Goal: Information Seeking & Learning: Learn about a topic

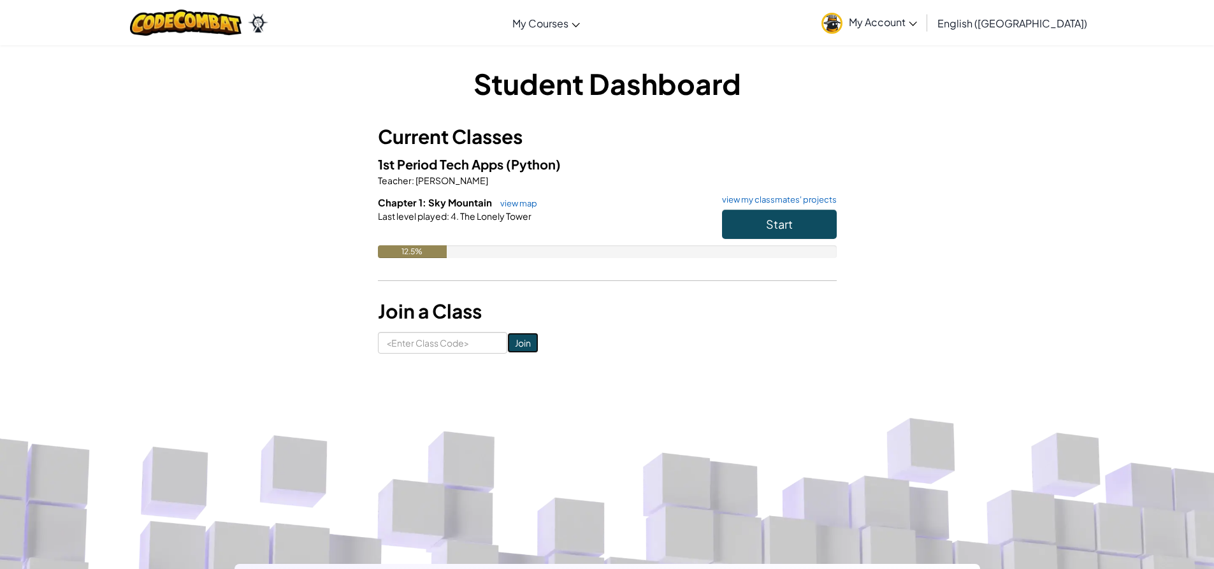
click at [515, 337] on input "Join" at bounding box center [522, 343] width 31 height 20
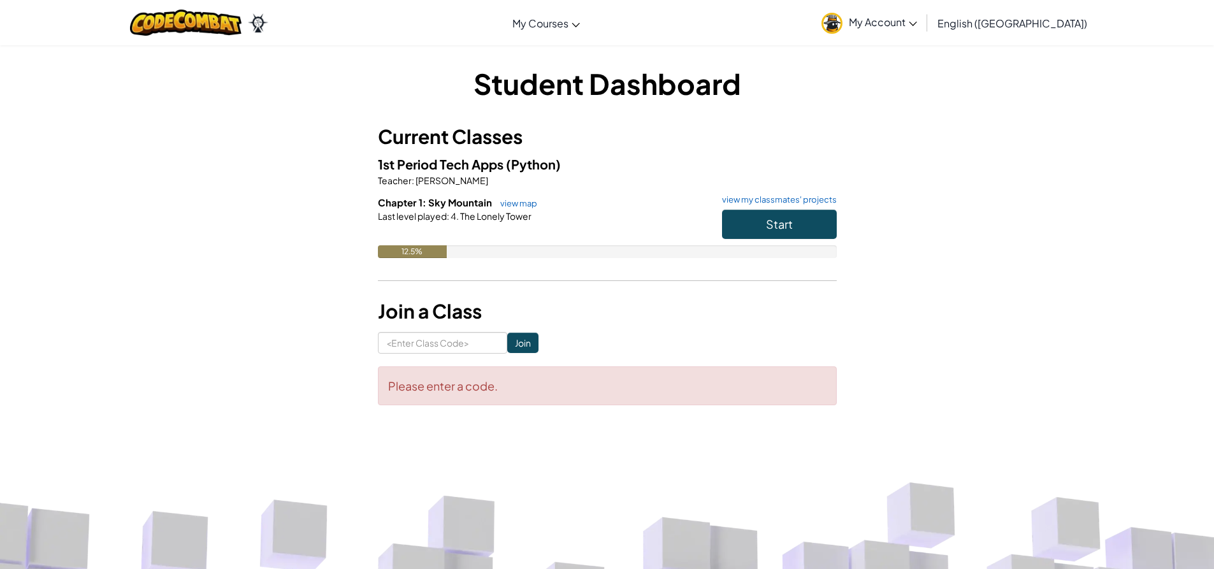
click at [456, 330] on div "Student Dashboard Current Classes 1st Period Tech Apps (Python) Teacher : [PERS…" at bounding box center [607, 235] width 459 height 342
click at [455, 339] on input at bounding box center [442, 343] width 129 height 22
type input "ForkFightRoom"
click at [772, 231] on span "Start" at bounding box center [779, 224] width 27 height 15
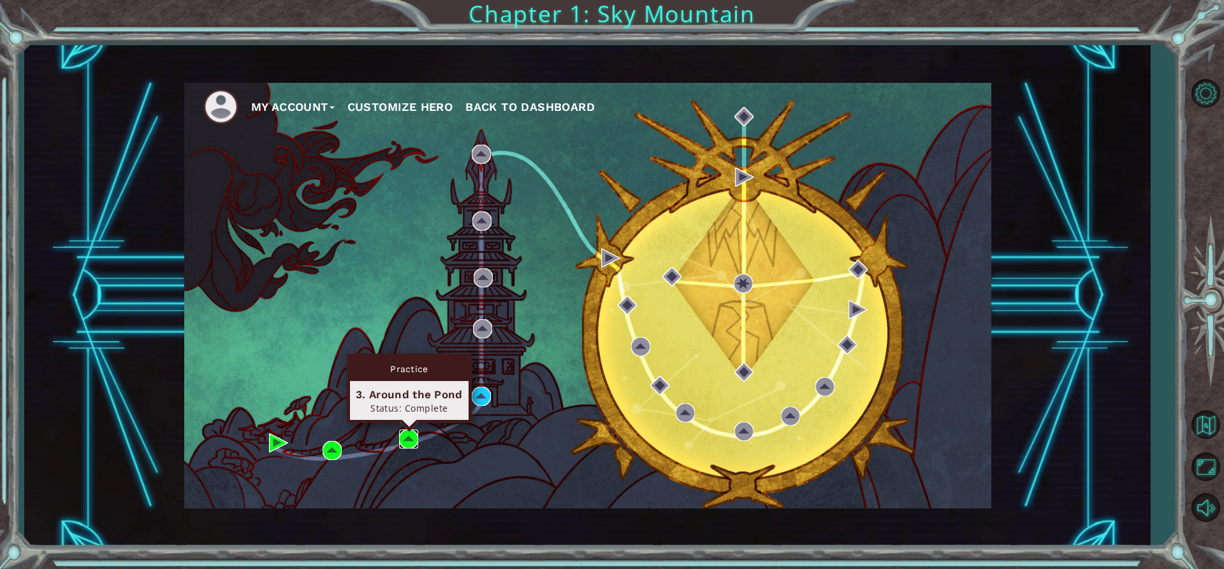
click at [411, 436] on img at bounding box center [408, 439] width 19 height 19
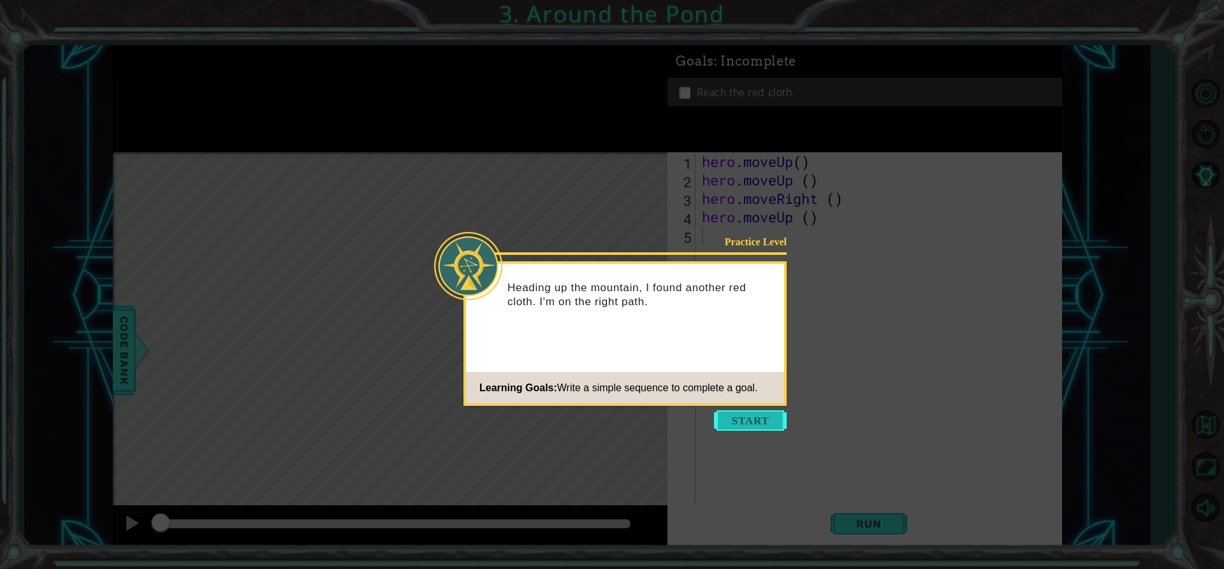
click at [738, 414] on button "Start" at bounding box center [750, 421] width 73 height 20
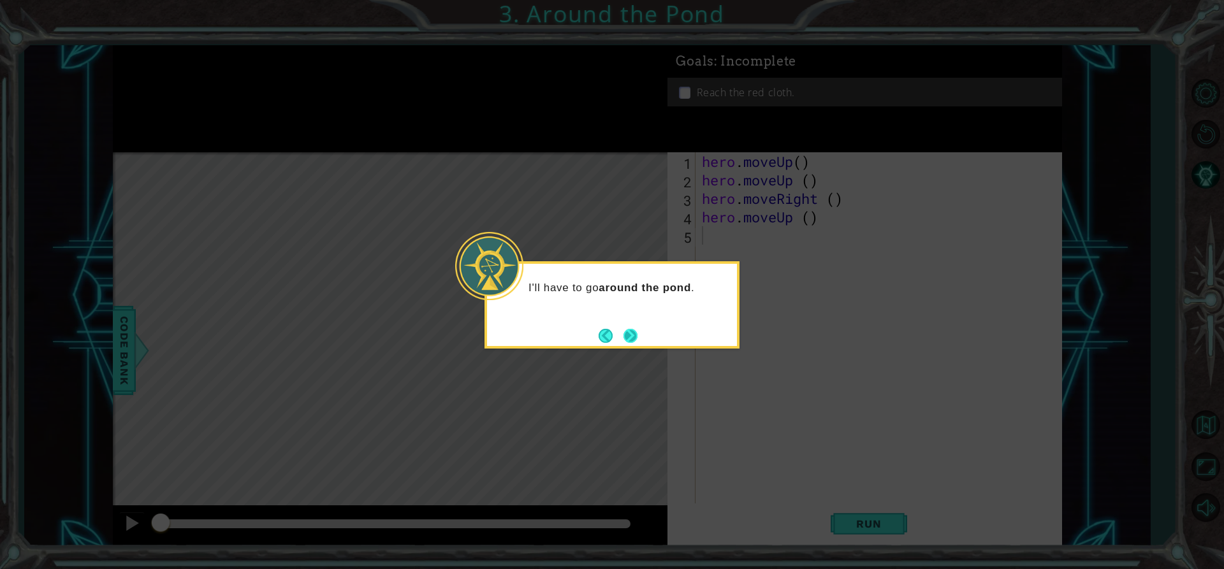
click at [623, 330] on button "Next" at bounding box center [630, 336] width 14 height 14
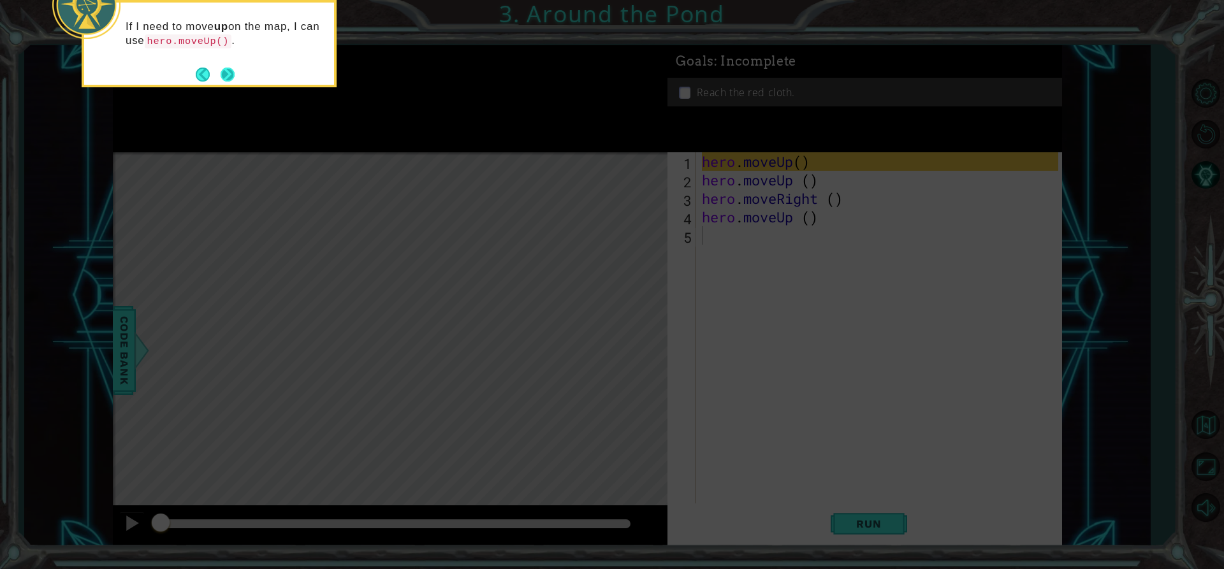
click at [222, 69] on button "Next" at bounding box center [228, 75] width 14 height 14
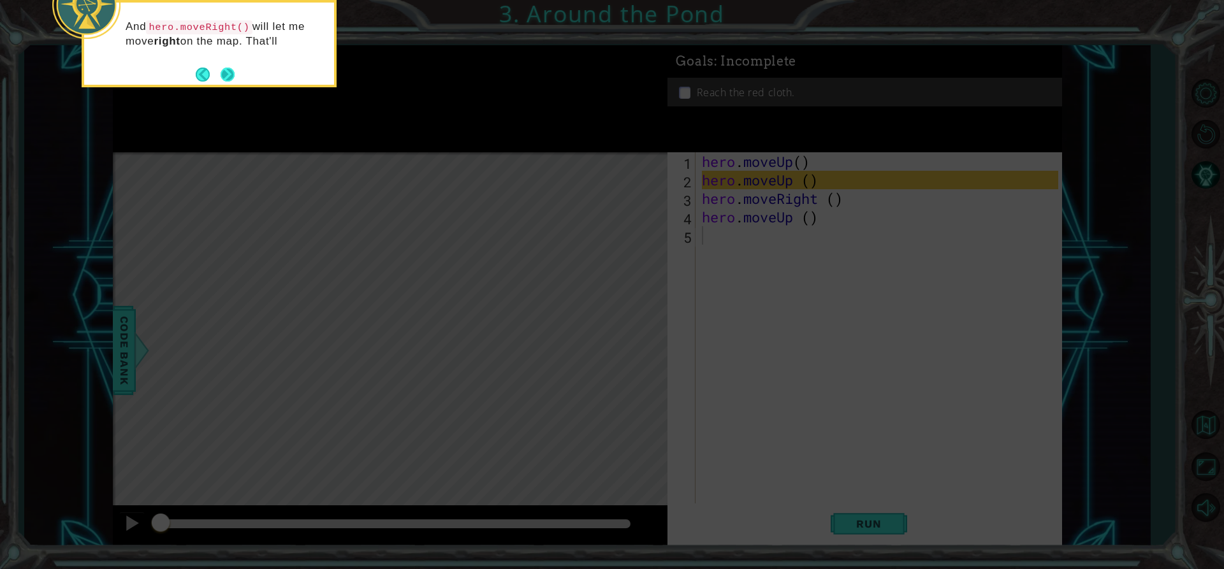
click at [223, 69] on button "Next" at bounding box center [228, 75] width 14 height 14
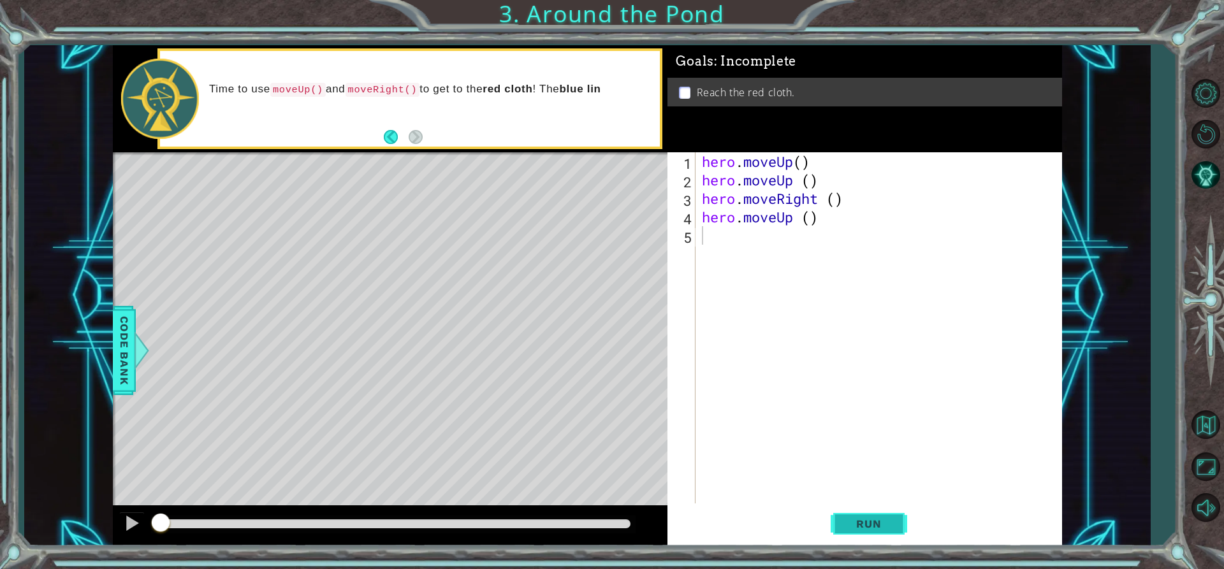
click at [870, 521] on span "Run" at bounding box center [868, 524] width 50 height 13
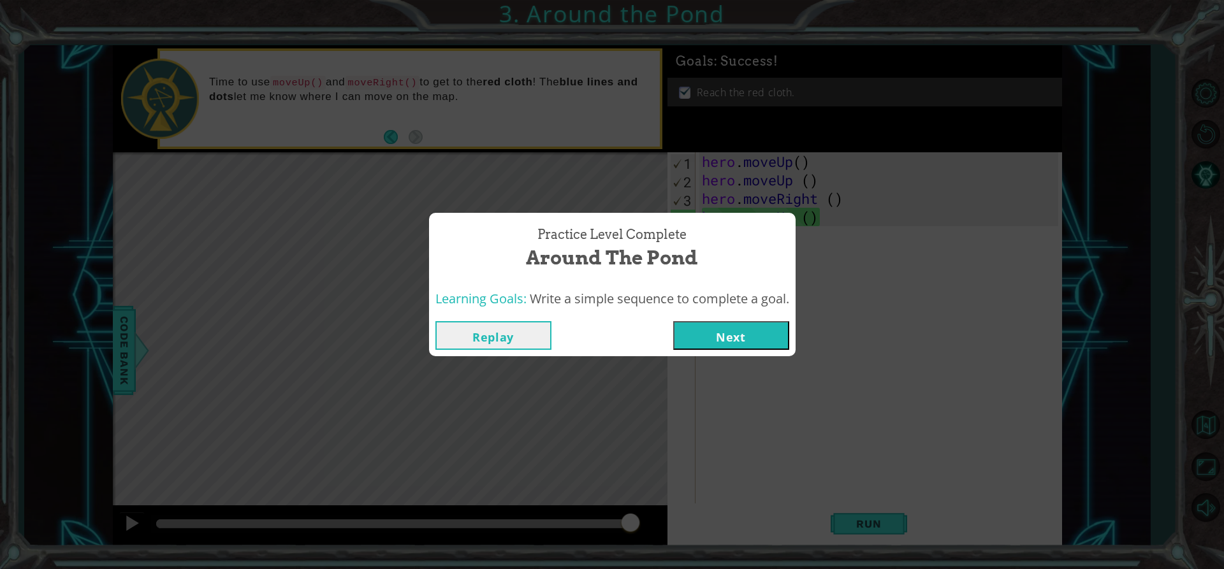
click at [711, 333] on button "Next" at bounding box center [731, 335] width 116 height 29
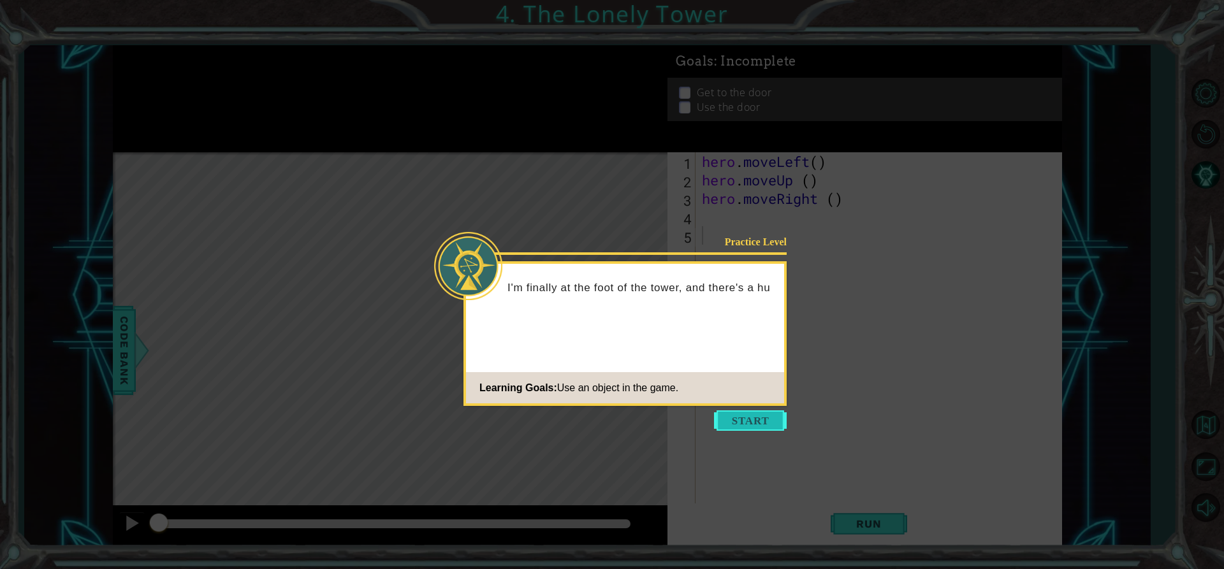
click at [755, 419] on button "Start" at bounding box center [750, 421] width 73 height 20
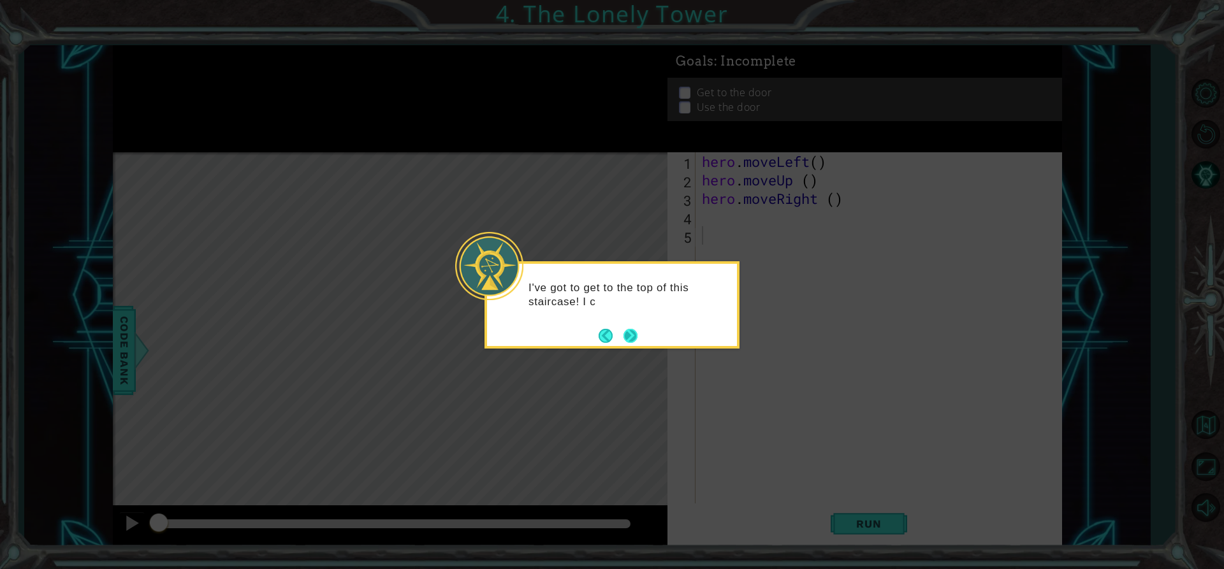
click at [624, 342] on button "Next" at bounding box center [630, 336] width 14 height 14
click at [630, 337] on button "Next" at bounding box center [630, 336] width 14 height 14
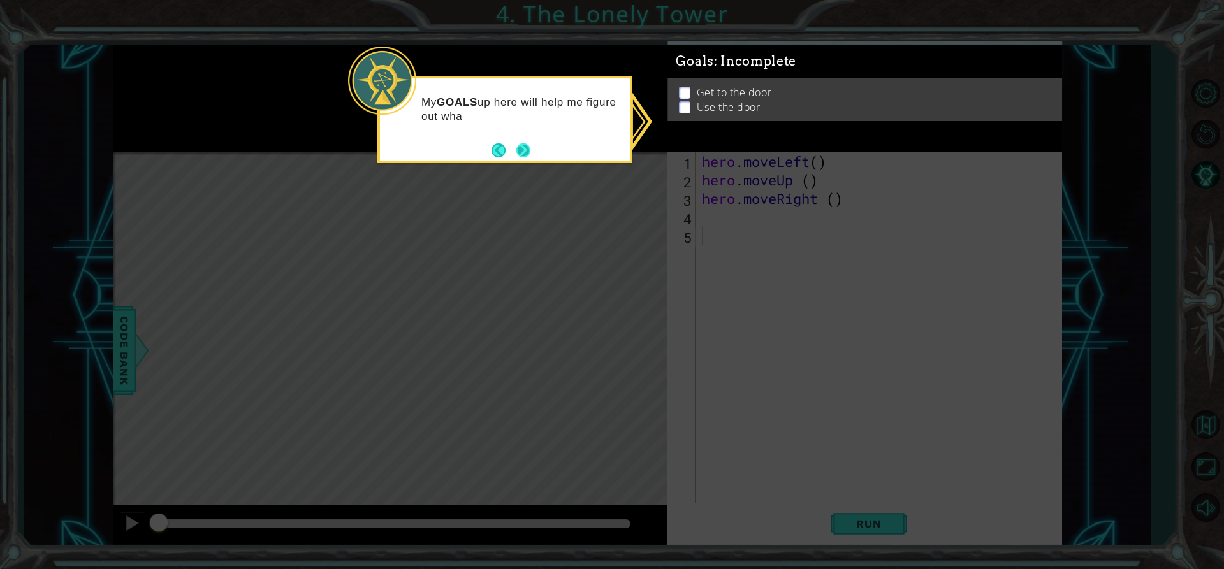
click at [516, 143] on button "Next" at bounding box center [523, 150] width 14 height 14
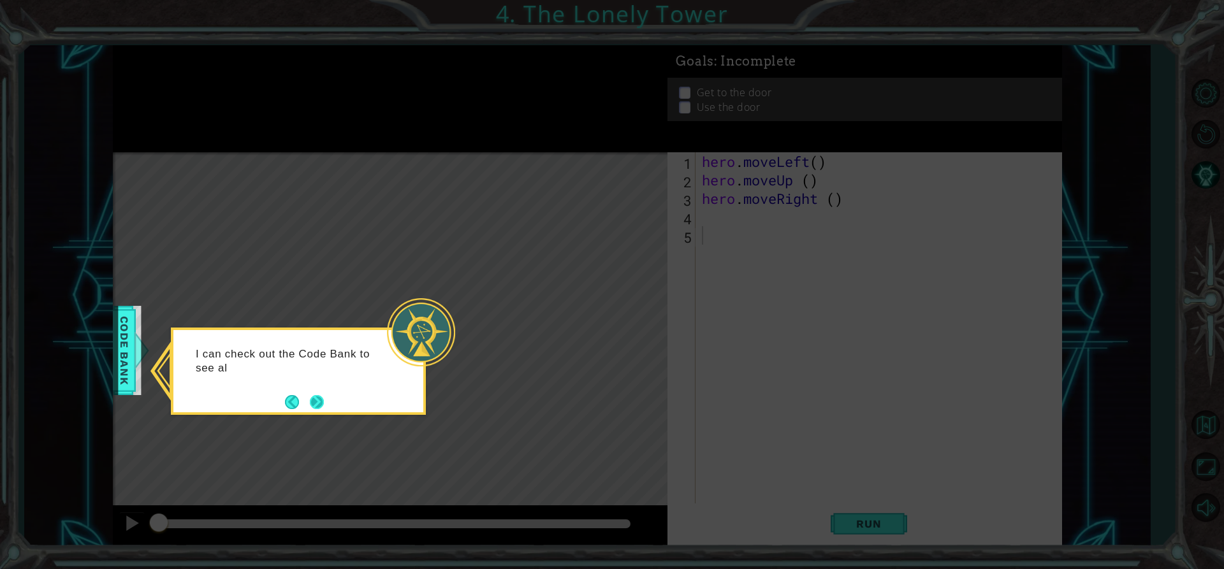
click at [316, 395] on button "Next" at bounding box center [317, 402] width 14 height 14
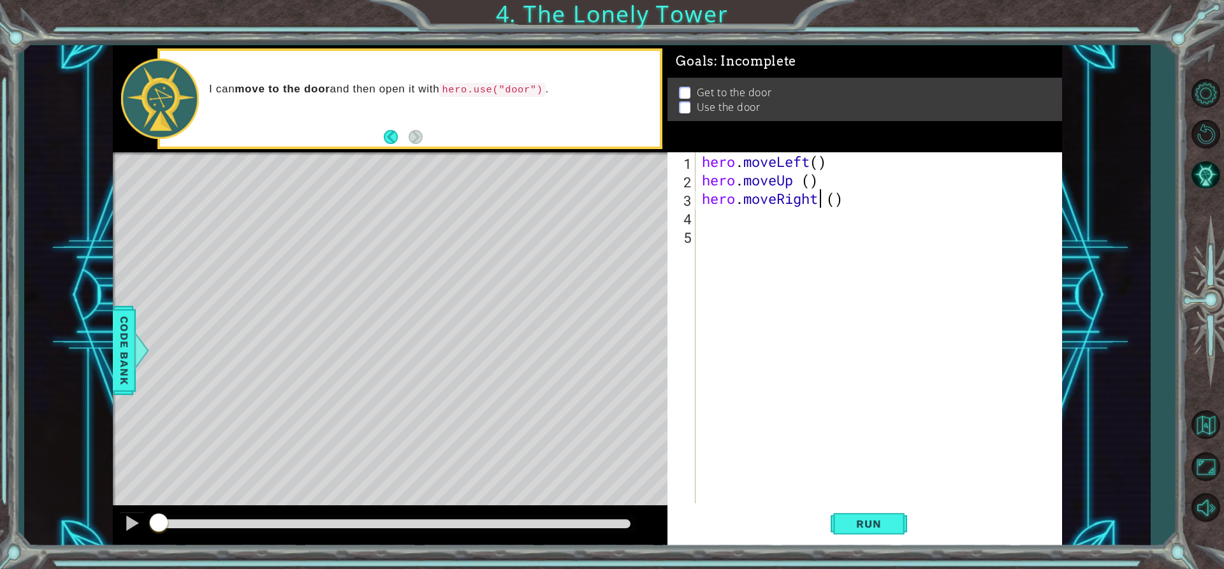
click at [823, 201] on div "hero . moveLeft ( ) hero . moveUp ( ) hero . moveRight ( )" at bounding box center [881, 346] width 365 height 388
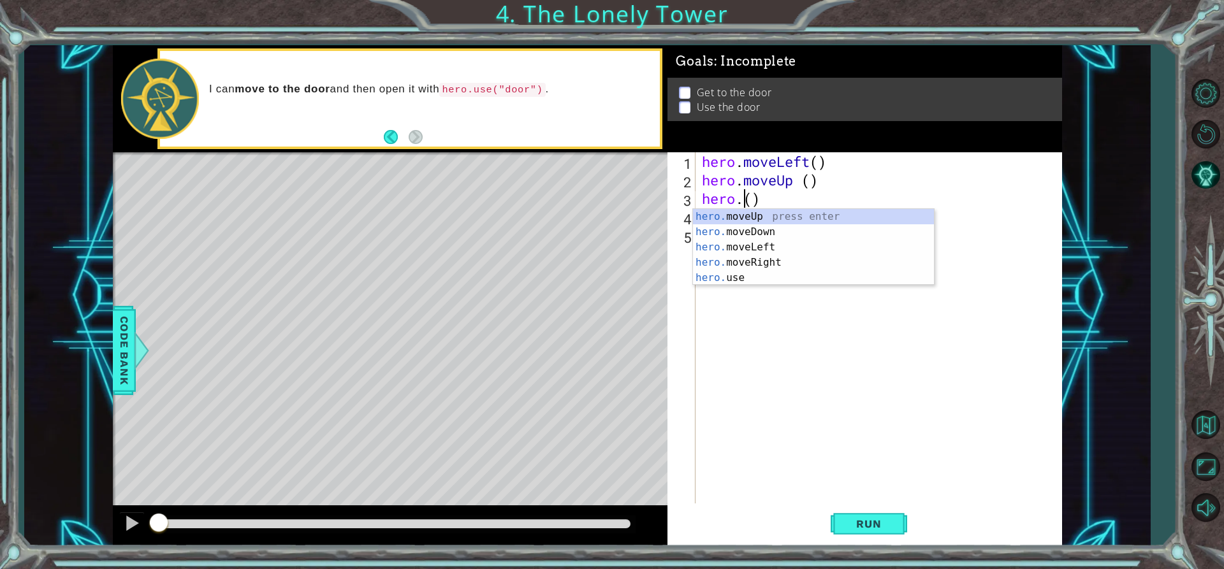
scroll to position [0, 3]
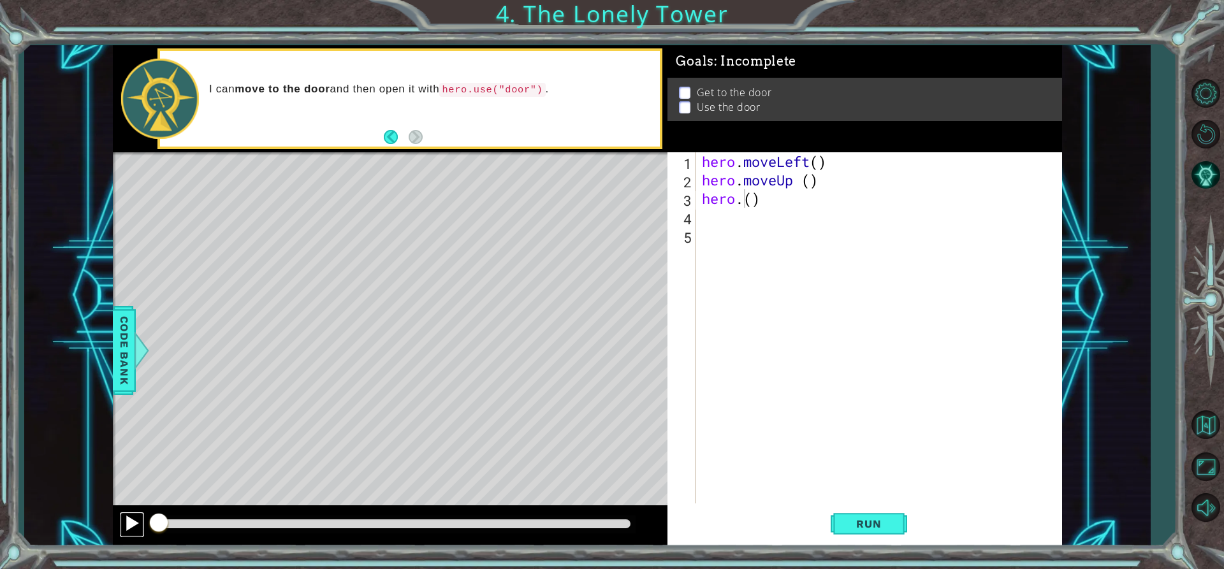
click at [126, 527] on div at bounding box center [132, 523] width 17 height 17
click at [887, 526] on span "Run" at bounding box center [868, 524] width 50 height 13
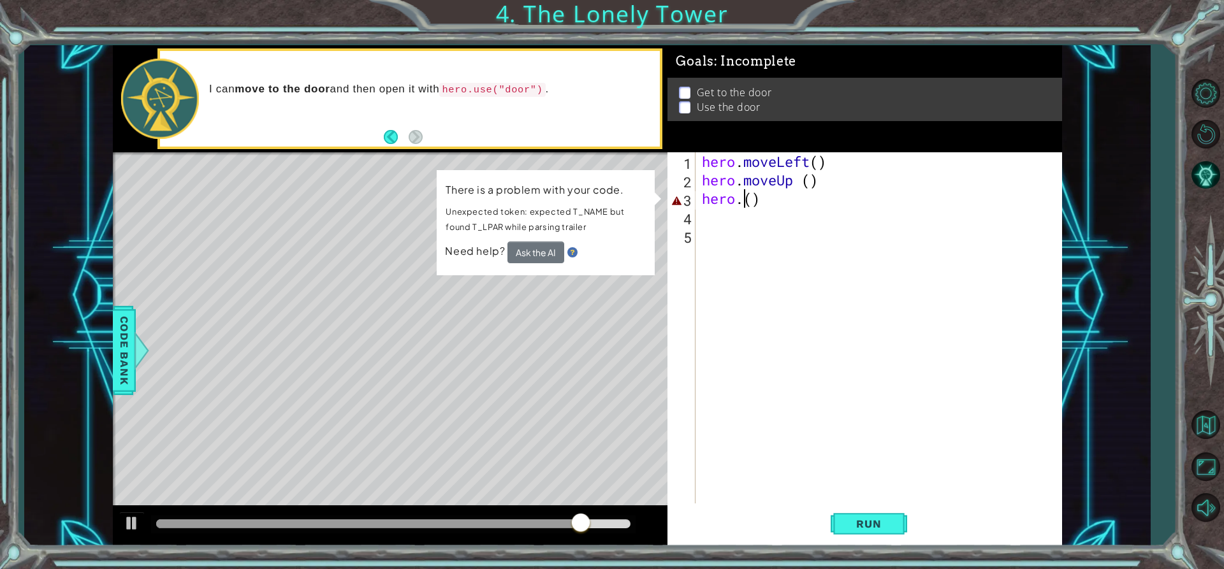
scroll to position [0, 2]
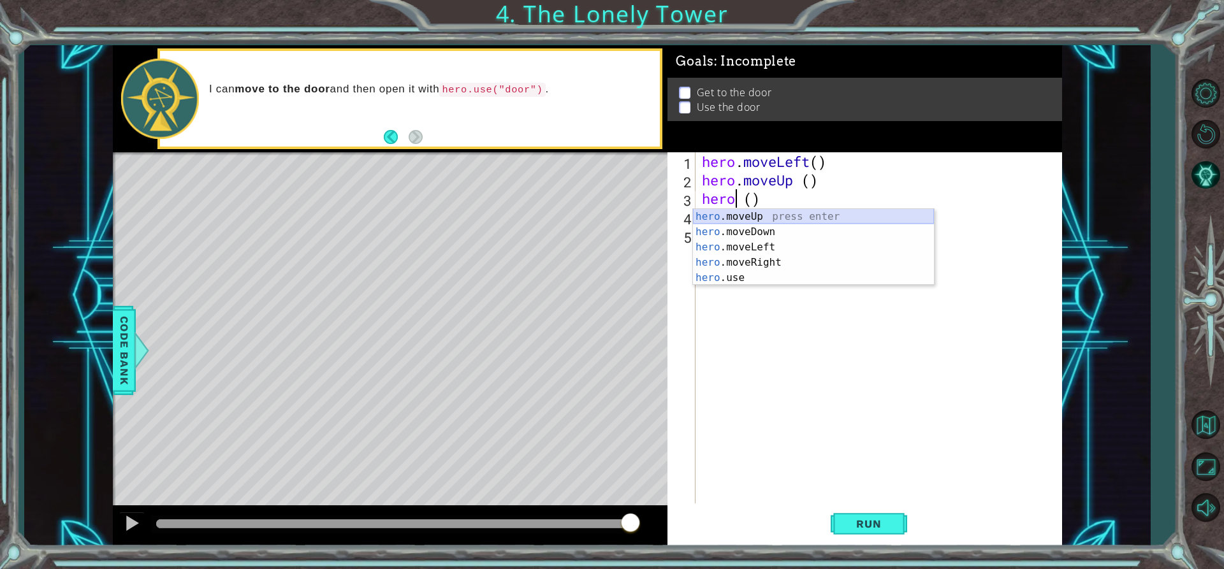
click at [716, 218] on div "hero .moveUp press enter hero .moveDown press enter hero .moveLeft press enter …" at bounding box center [813, 262] width 241 height 107
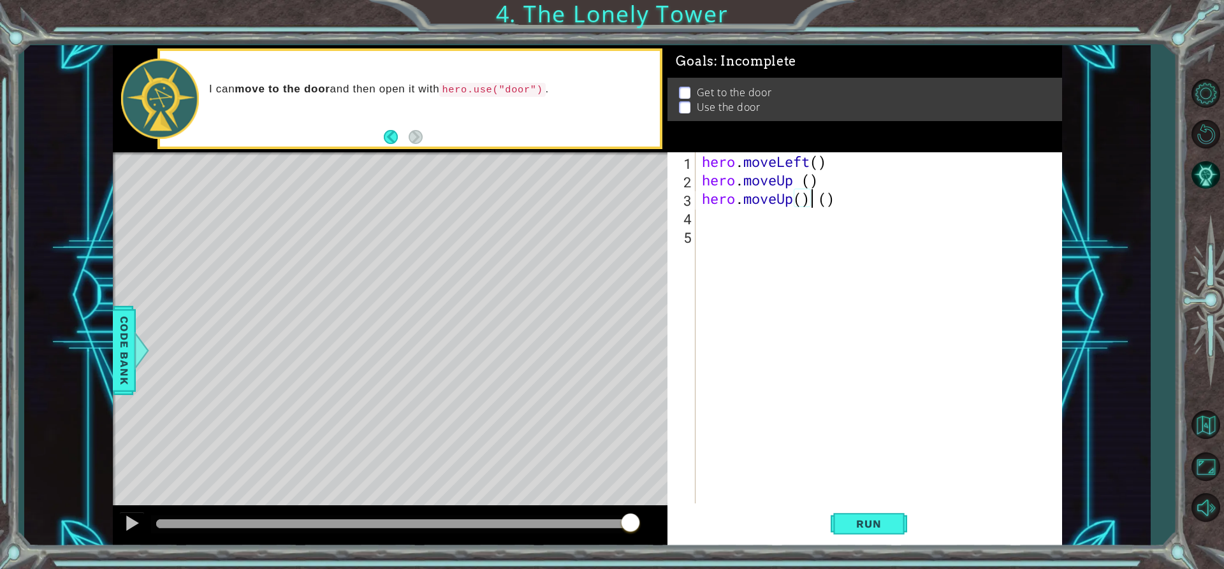
scroll to position [0, 6]
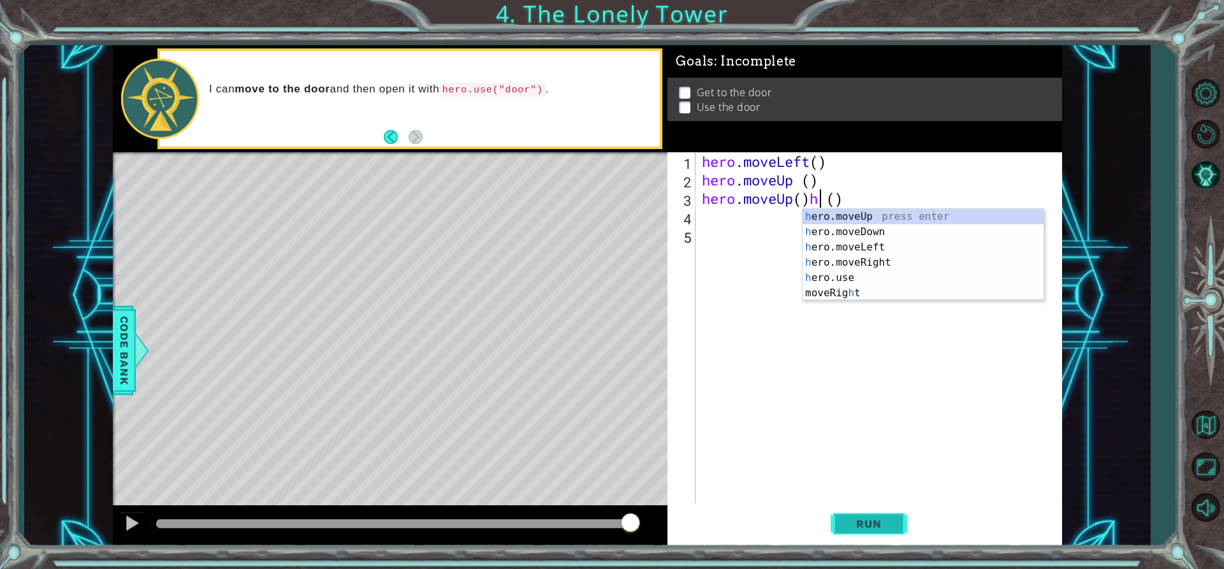
click at [861, 523] on span "Run" at bounding box center [868, 524] width 50 height 13
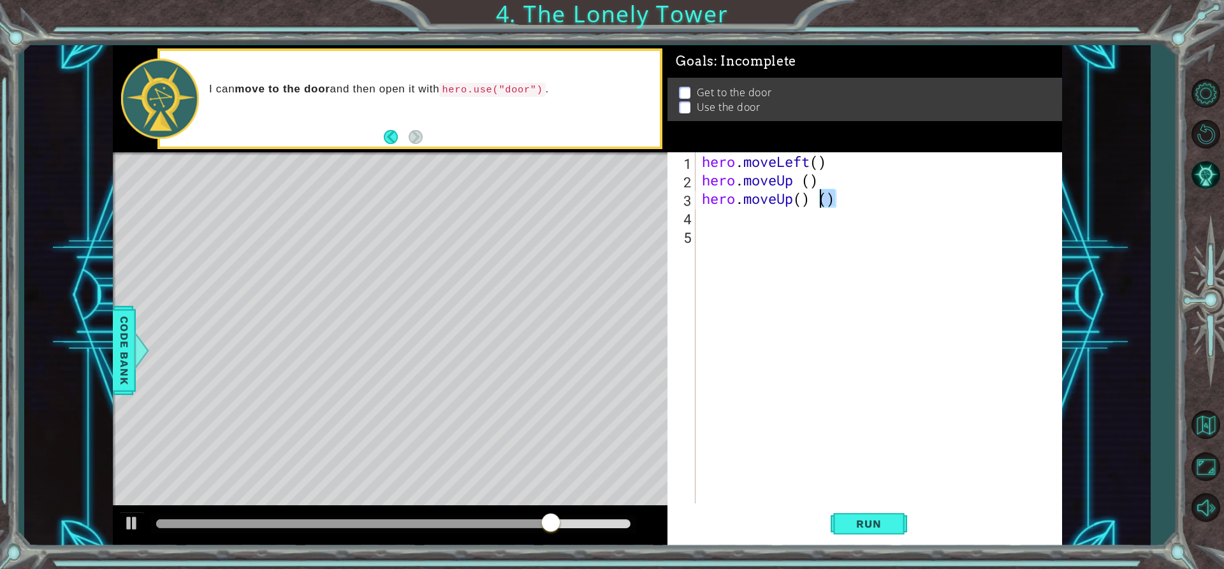
drag, startPoint x: 838, startPoint y: 198, endPoint x: 824, endPoint y: 198, distance: 14.0
click at [824, 198] on div "hero . moveLeft ( ) hero . moveUp ( ) hero . moveUp ( ) ( )" at bounding box center [881, 346] width 365 height 388
drag, startPoint x: 828, startPoint y: 161, endPoint x: 715, endPoint y: 141, distance: 114.6
click at [715, 142] on div "Goals : Incomplete Get to the door Use the door hero.moveUp() 1 2 3 4 5 hero . …" at bounding box center [864, 295] width 395 height 501
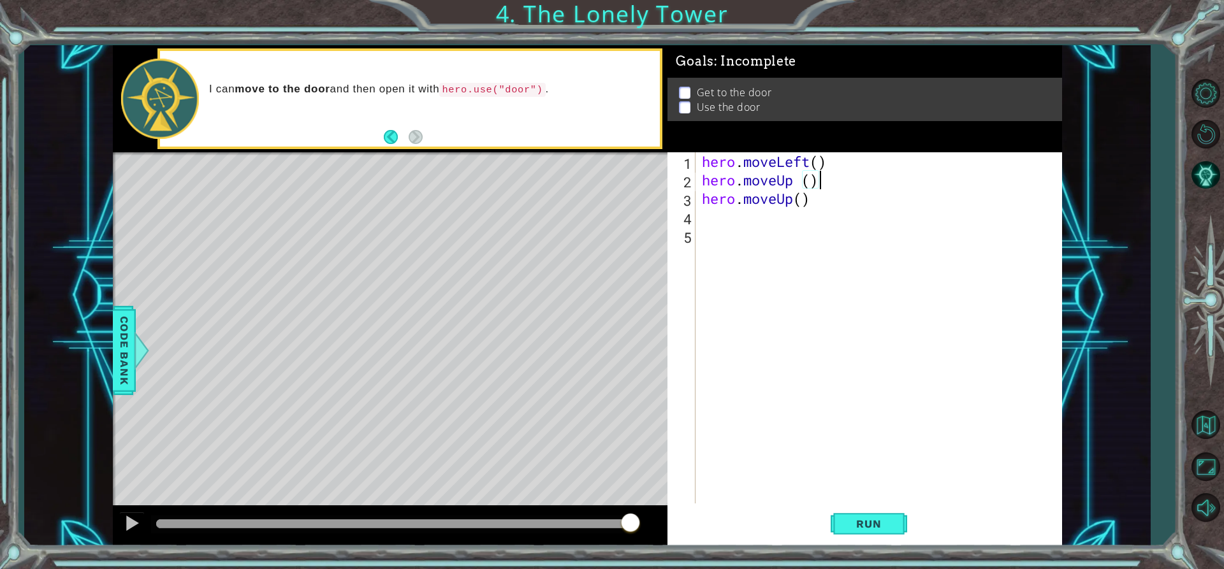
click at [830, 183] on div "hero . moveLeft ( ) hero . moveUp ( ) hero . moveUp ( )" at bounding box center [881, 346] width 365 height 388
drag, startPoint x: 815, startPoint y: 180, endPoint x: 704, endPoint y: 173, distance: 111.1
click at [704, 174] on div "hero . moveLeft ( ) hero . moveUp ( ) hero . moveUp ( )" at bounding box center [881, 346] width 365 height 388
drag, startPoint x: 810, startPoint y: 200, endPoint x: 697, endPoint y: 204, distance: 113.5
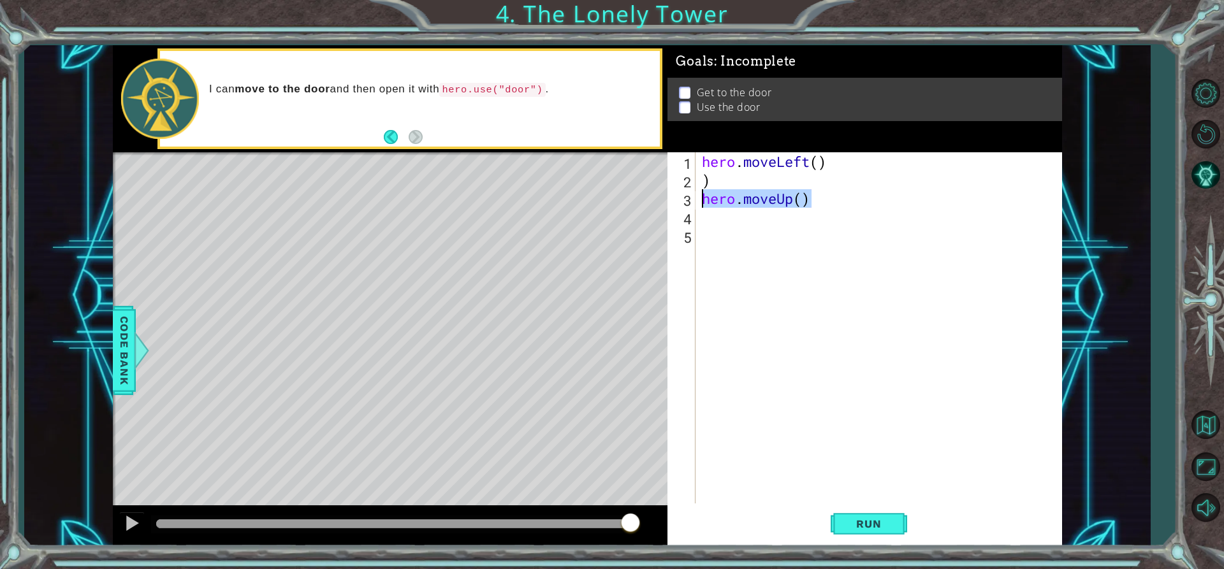
click at [697, 204] on div ") 1 2 3 4 5 hero . moveLeft ( ) ) hero . moveUp ( ) ההההההההההההההההההההההההההה…" at bounding box center [862, 327] width 391 height 351
type textarea "hero.moveUp()"
click at [708, 177] on div "hero . moveLeft ( ) )" at bounding box center [881, 346] width 365 height 388
type textarea ")"
type textarea "h"
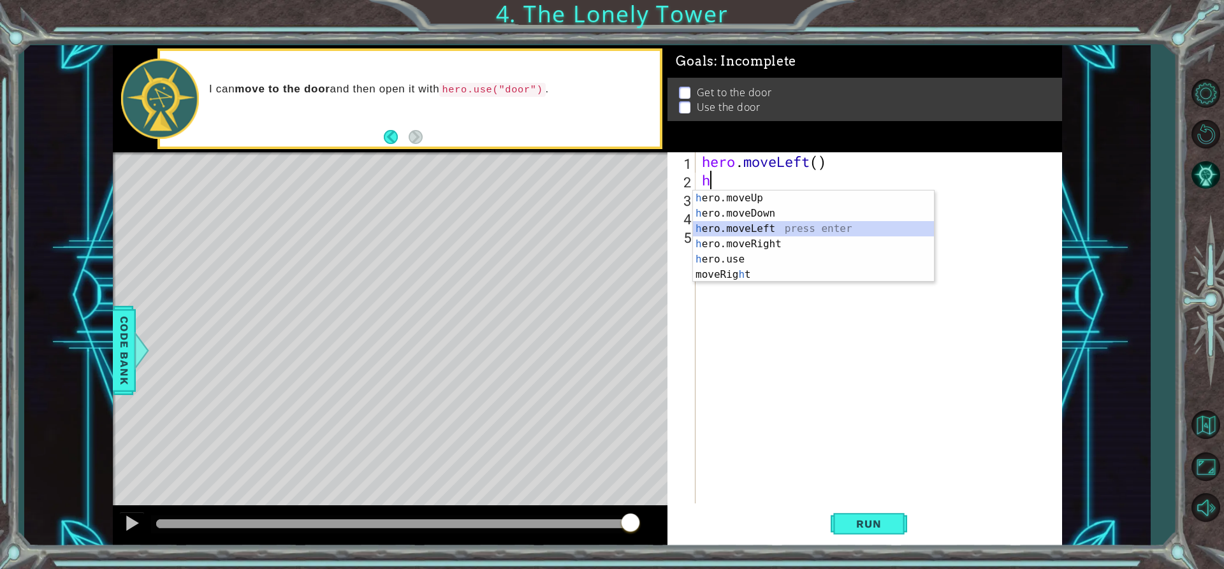
click at [734, 222] on div "h ero.moveUp press enter h ero.moveDown press enter h ero.moveLeft press enter …" at bounding box center [813, 252] width 241 height 122
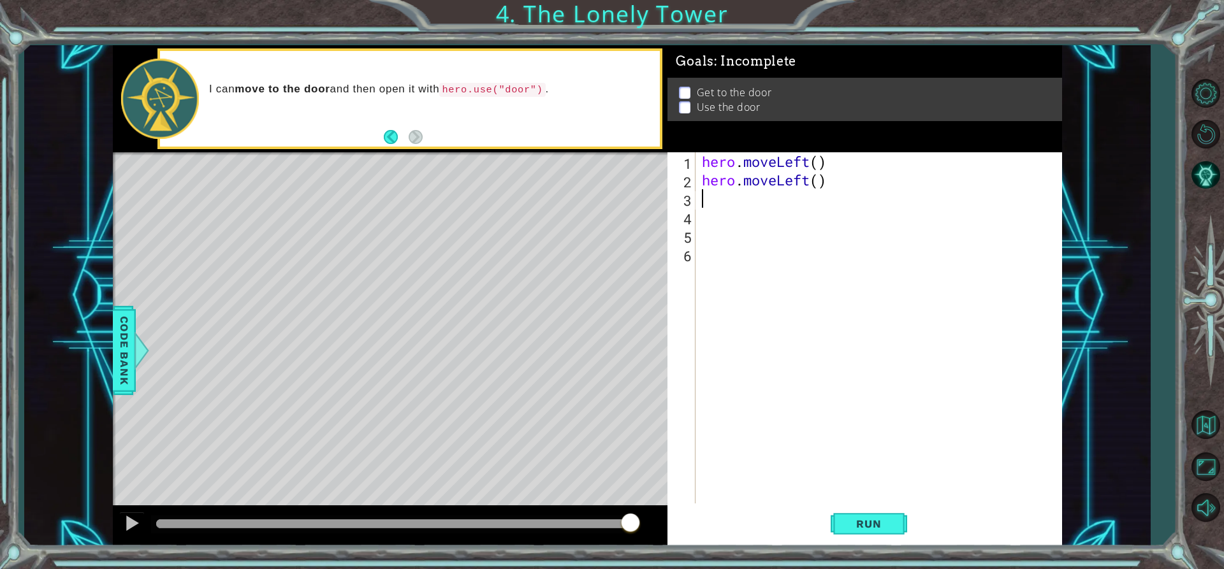
type textarea "h"
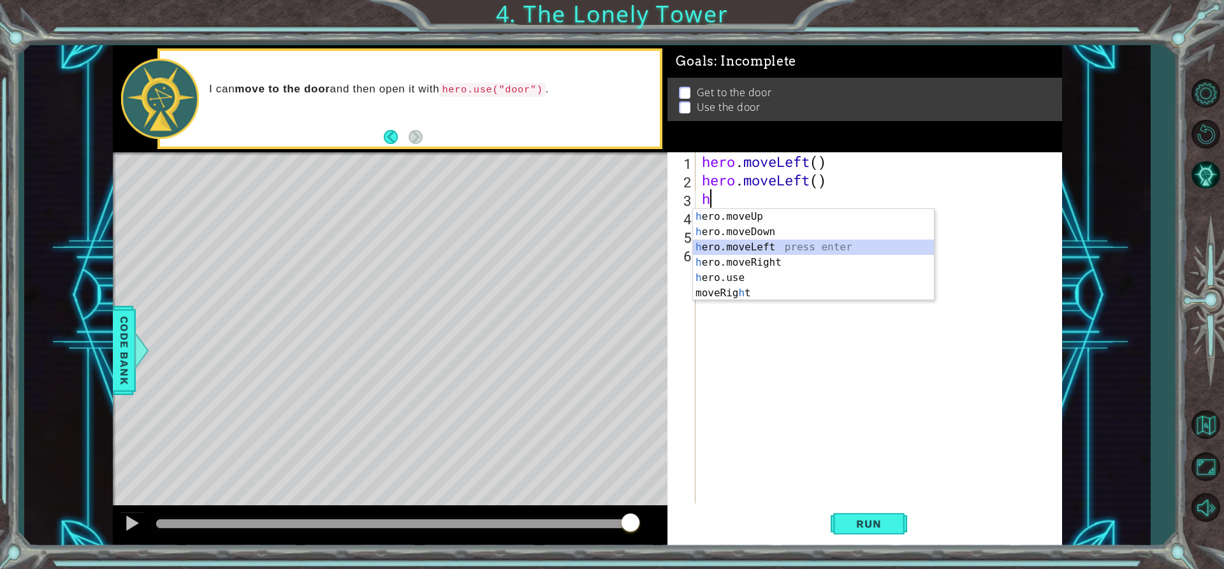
click at [729, 242] on div "h ero.moveUp press enter h ero.moveDown press enter h ero.moveLeft press enter …" at bounding box center [813, 270] width 241 height 122
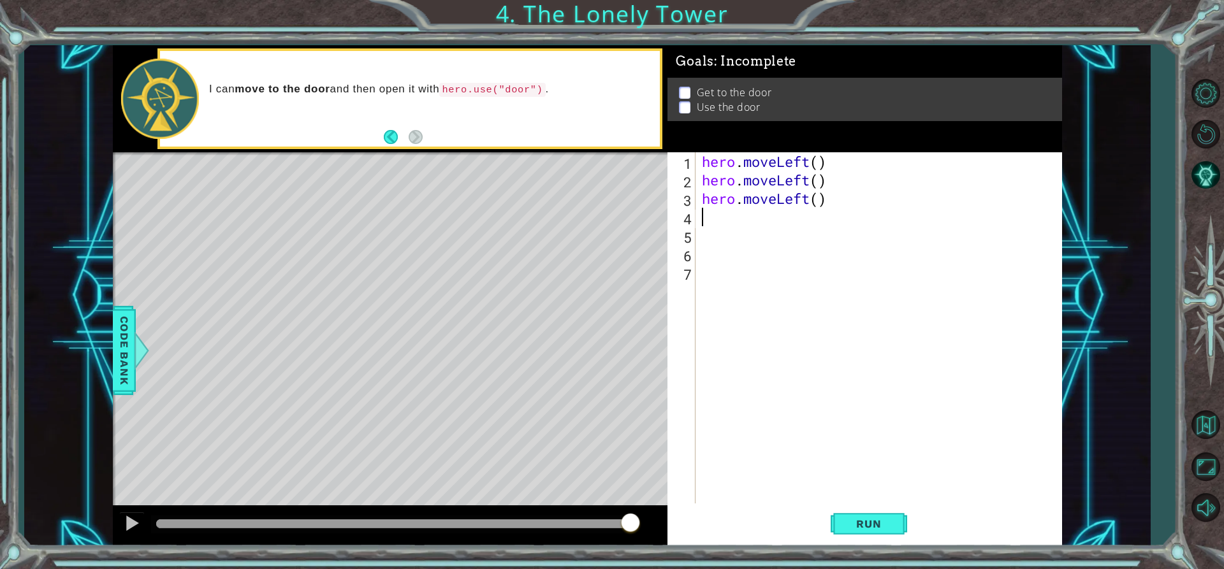
type textarea "h"
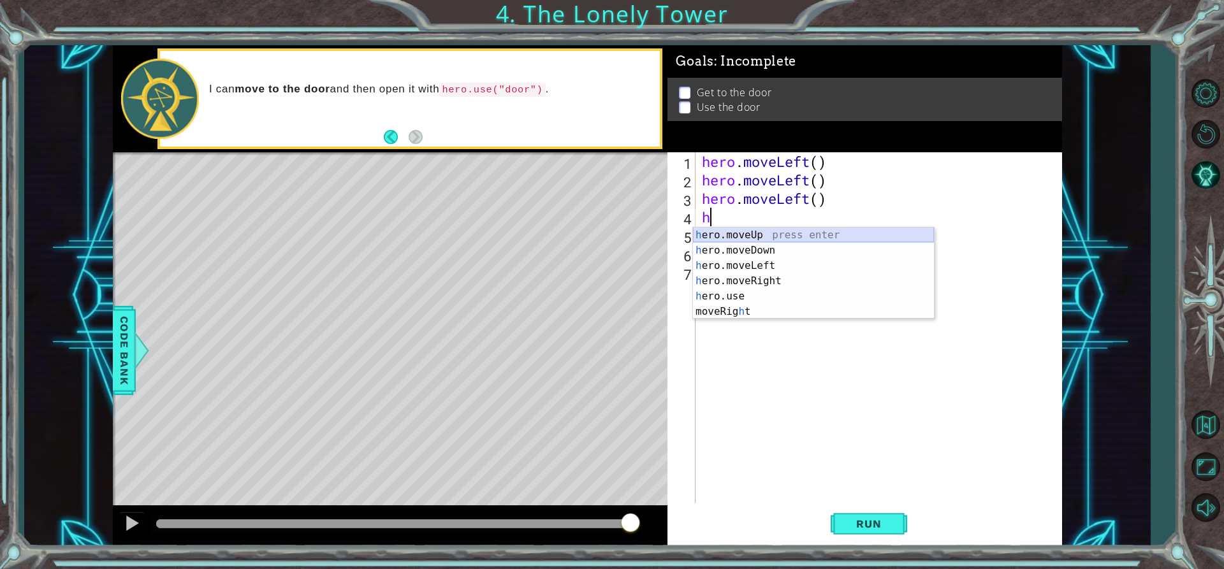
click at [730, 235] on div "h ero.moveUp press enter h ero.moveDown press enter h ero.moveLeft press enter …" at bounding box center [813, 289] width 241 height 122
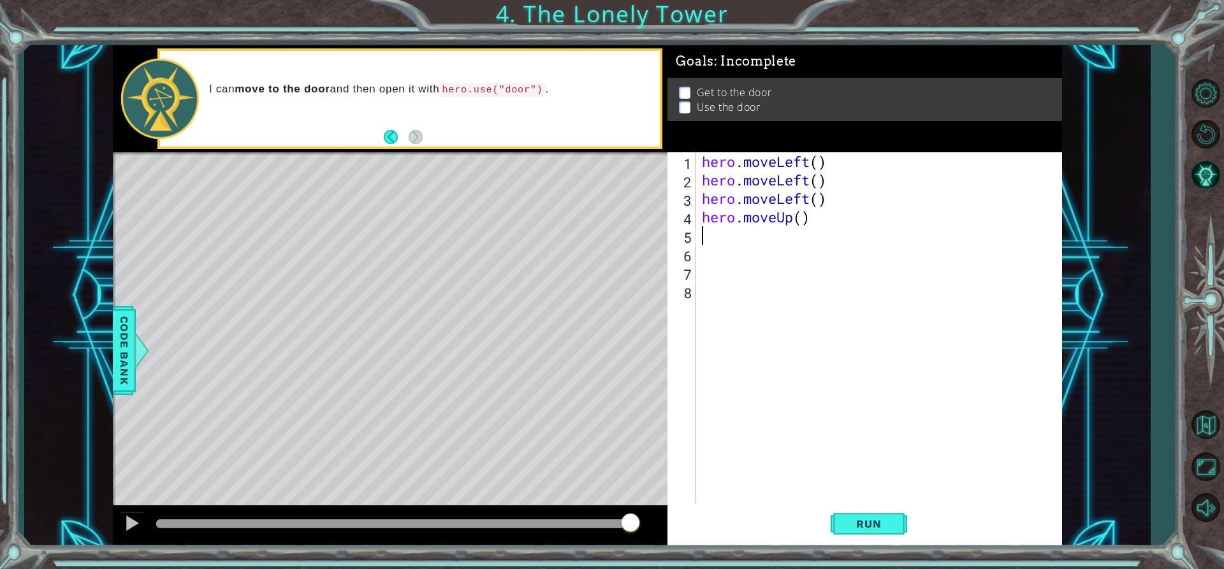
type textarea "h"
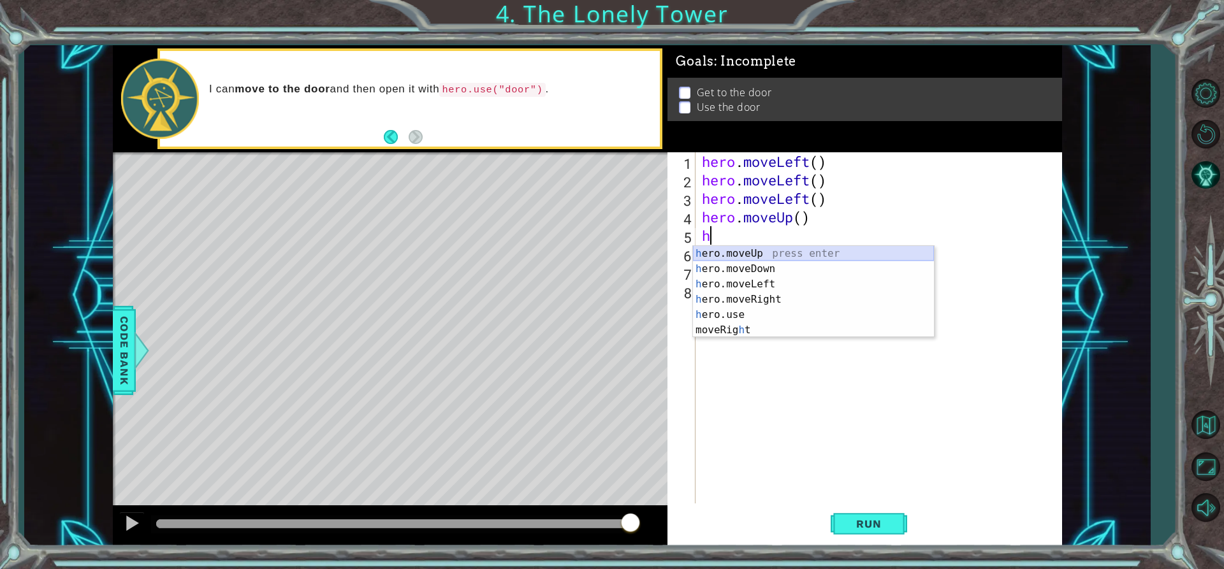
click at [734, 256] on div "h ero.moveUp press enter h ero.moveDown press enter h ero.moveLeft press enter …" at bounding box center [813, 307] width 241 height 122
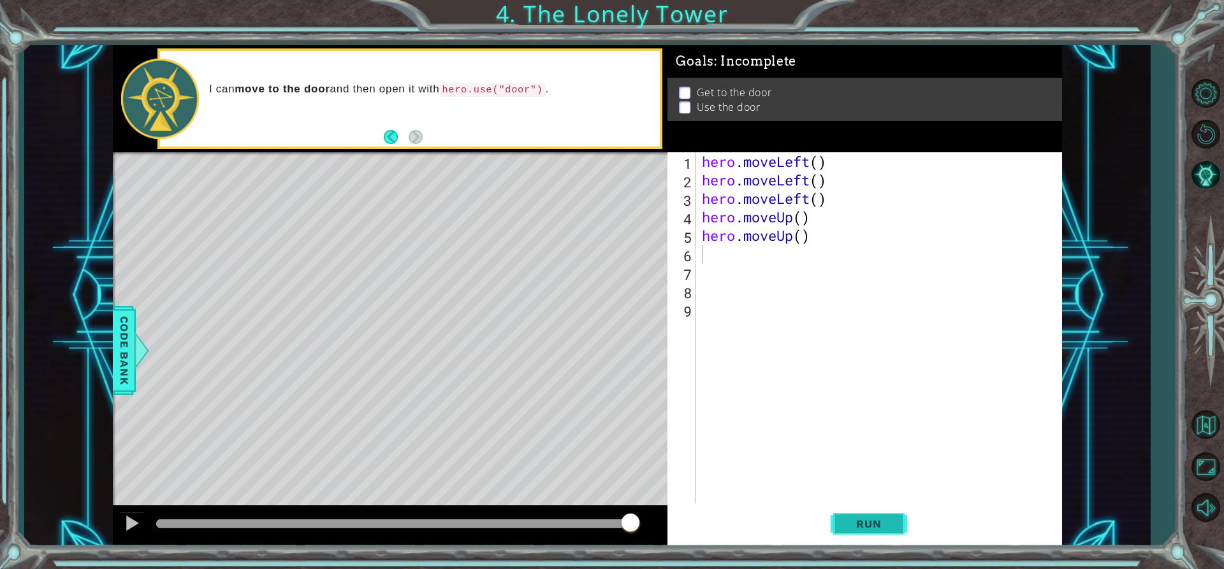
click at [884, 513] on button "Run" at bounding box center [869, 524] width 76 height 40
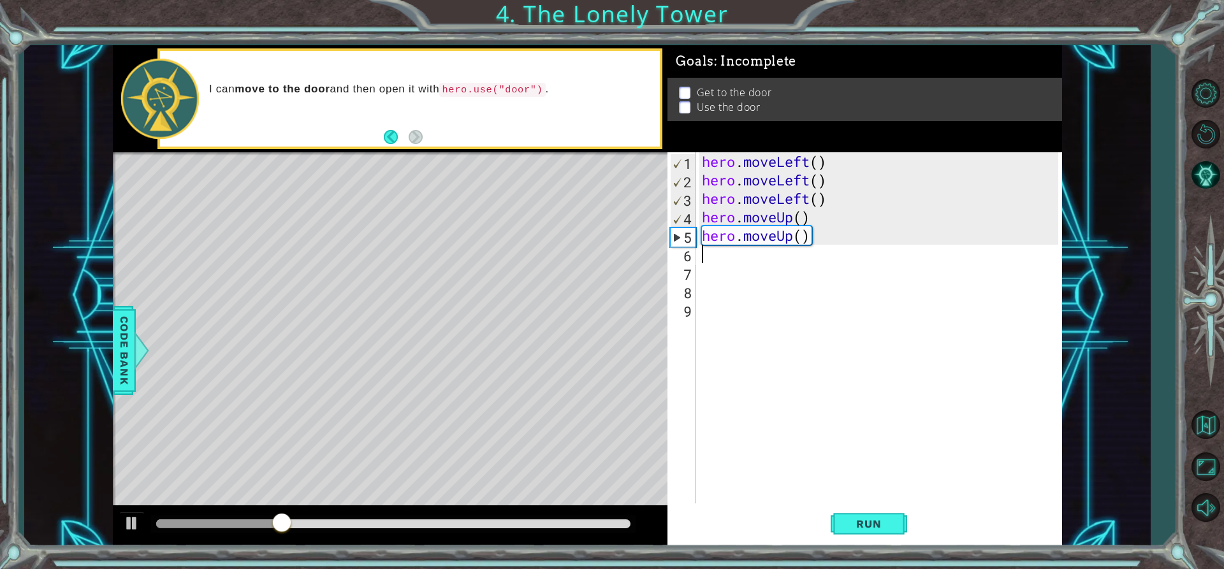
type textarea "h"
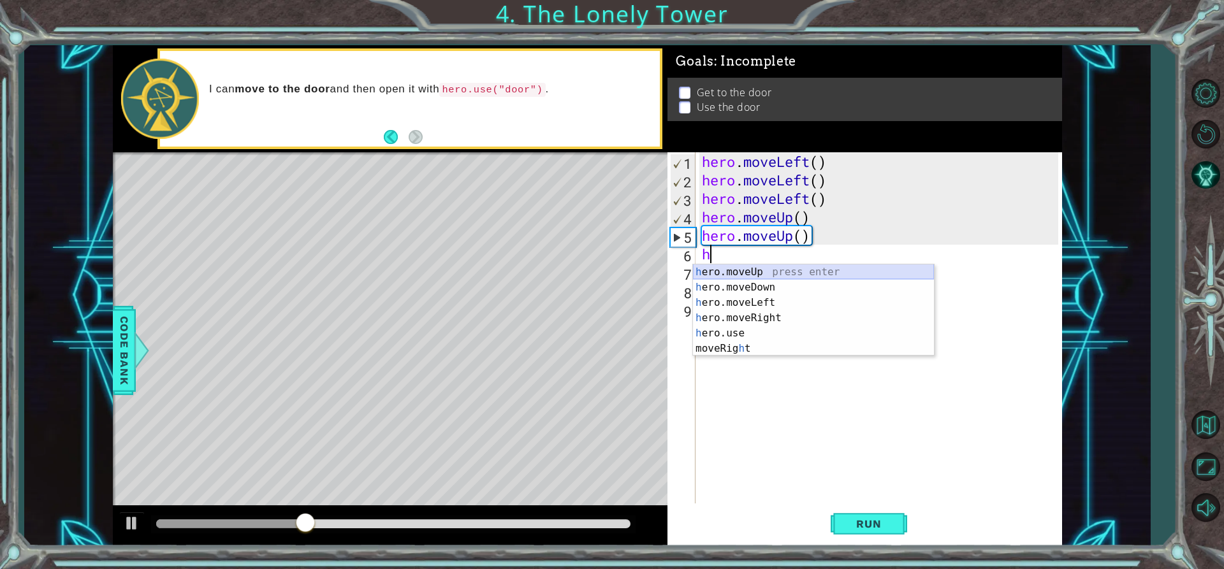
click at [759, 272] on div "h ero.moveUp press enter h ero.moveDown press enter h ero.moveLeft press enter …" at bounding box center [813, 326] width 241 height 122
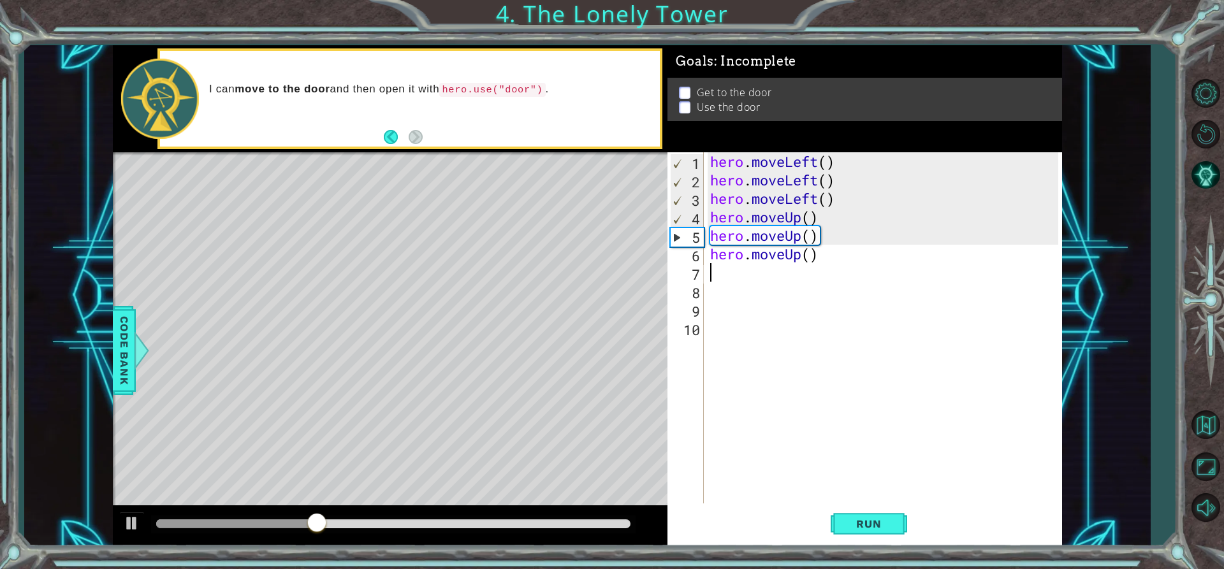
type textarea "h"
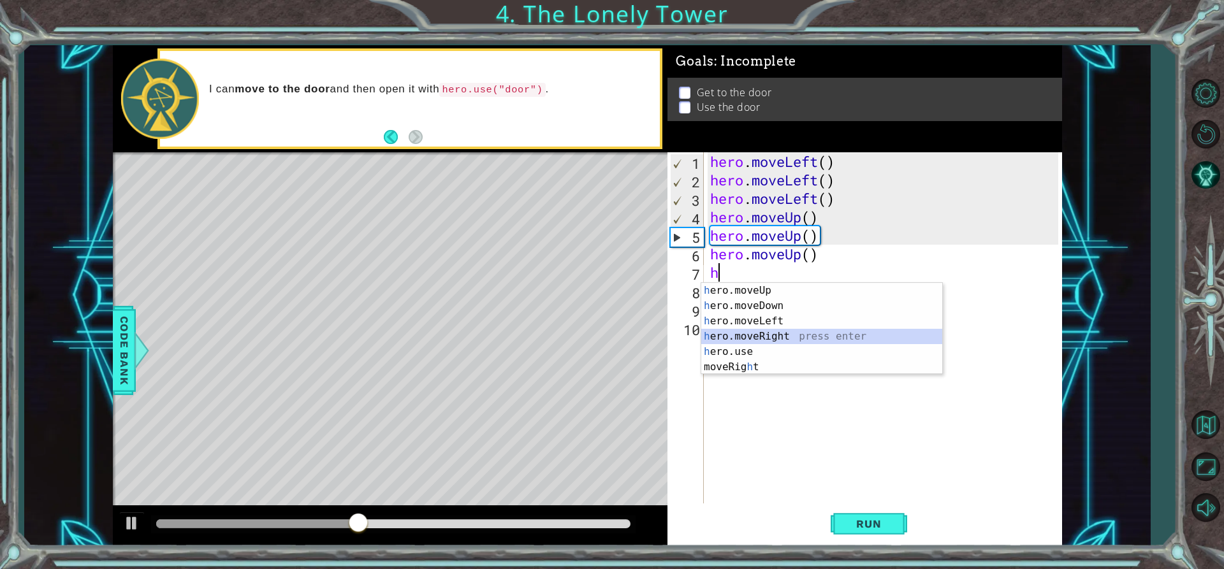
click at [758, 333] on div "h ero.moveUp press enter h ero.moveDown press enter h ero.moveLeft press enter …" at bounding box center [821, 344] width 241 height 122
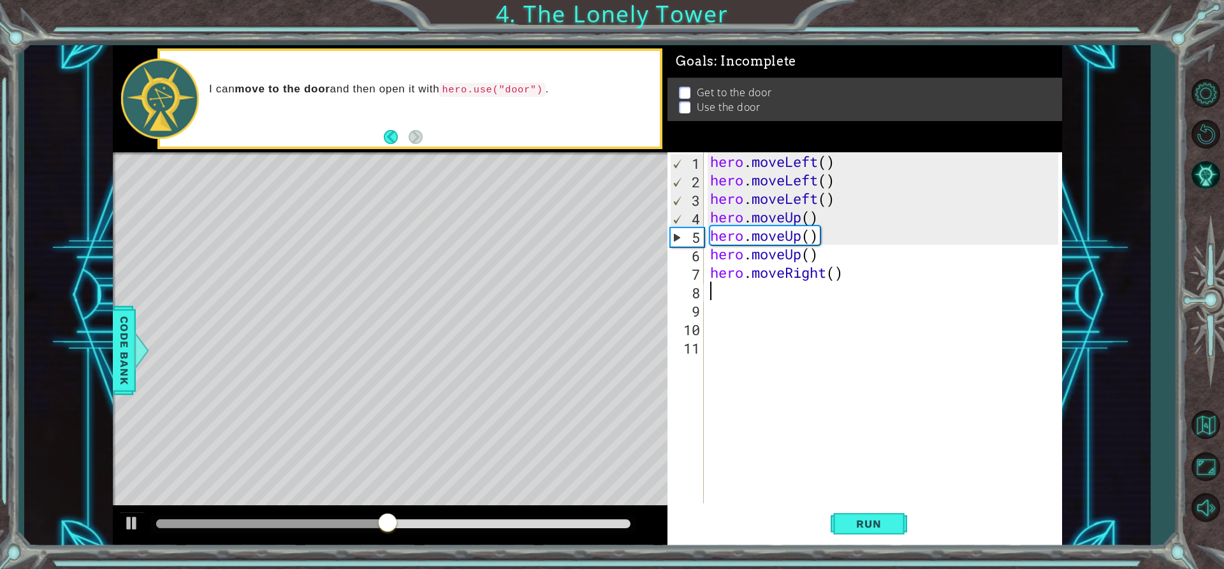
type textarea "h"
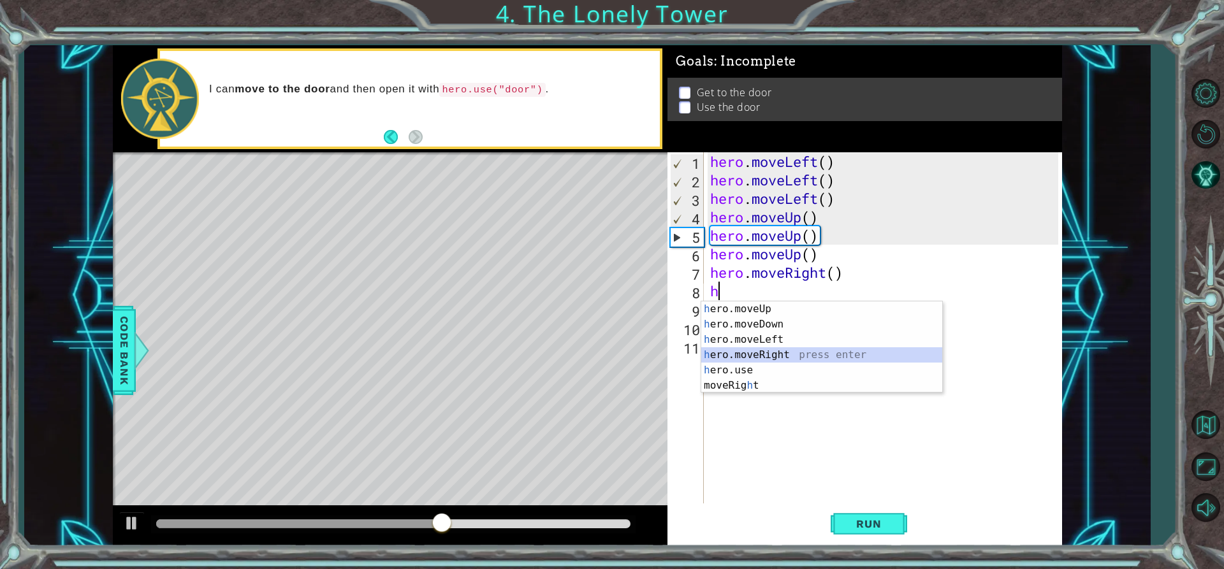
click at [753, 351] on div "h ero.moveUp press enter h ero.moveDown press enter h ero.moveLeft press enter …" at bounding box center [821, 363] width 241 height 122
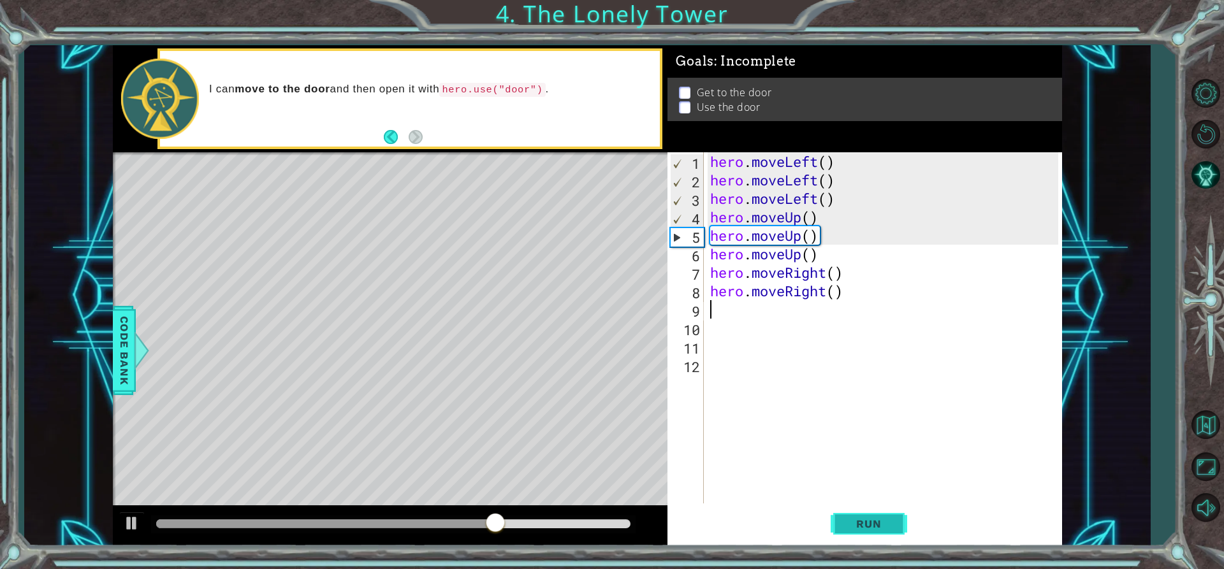
drag, startPoint x: 860, startPoint y: 534, endPoint x: 860, endPoint y: 526, distance: 7.6
click at [860, 531] on button "Run" at bounding box center [869, 524] width 76 height 40
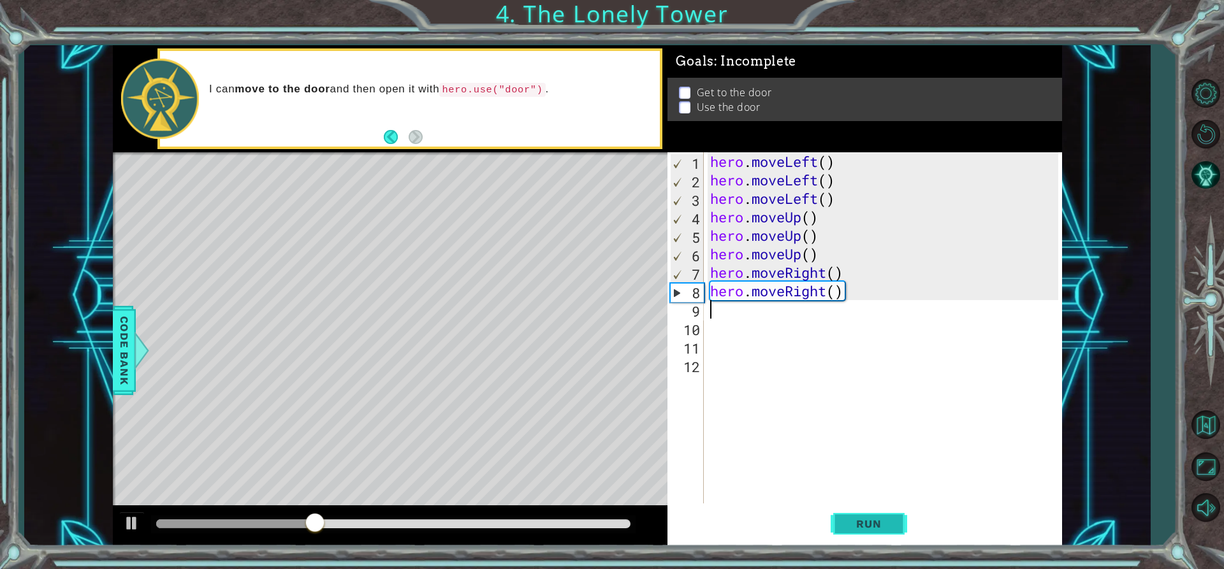
type textarea "h"
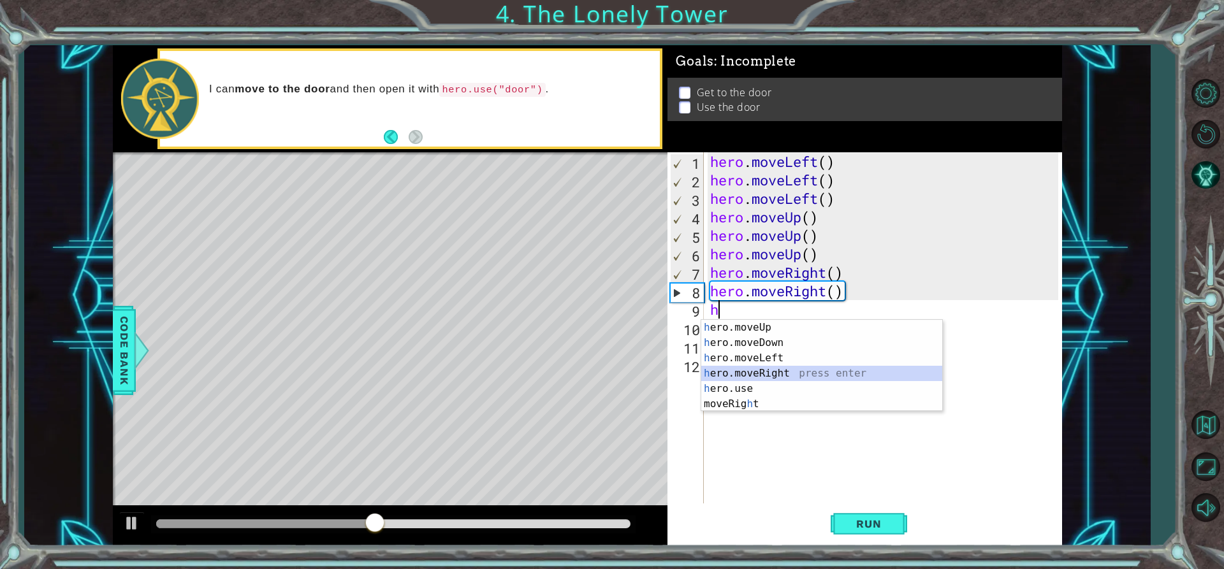
click at [759, 367] on div "h ero.moveUp press enter h ero.moveDown press enter h ero.moveLeft press enter …" at bounding box center [821, 381] width 241 height 122
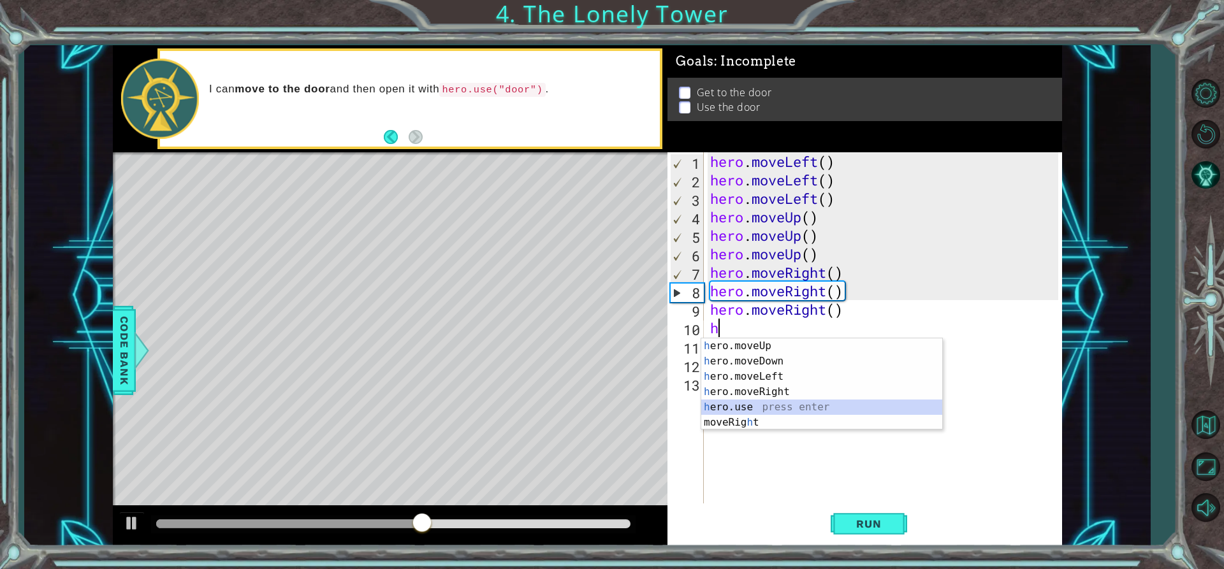
click at [750, 402] on div "h ero.moveUp press enter h ero.moveDown press enter h ero.moveLeft press enter …" at bounding box center [821, 400] width 241 height 122
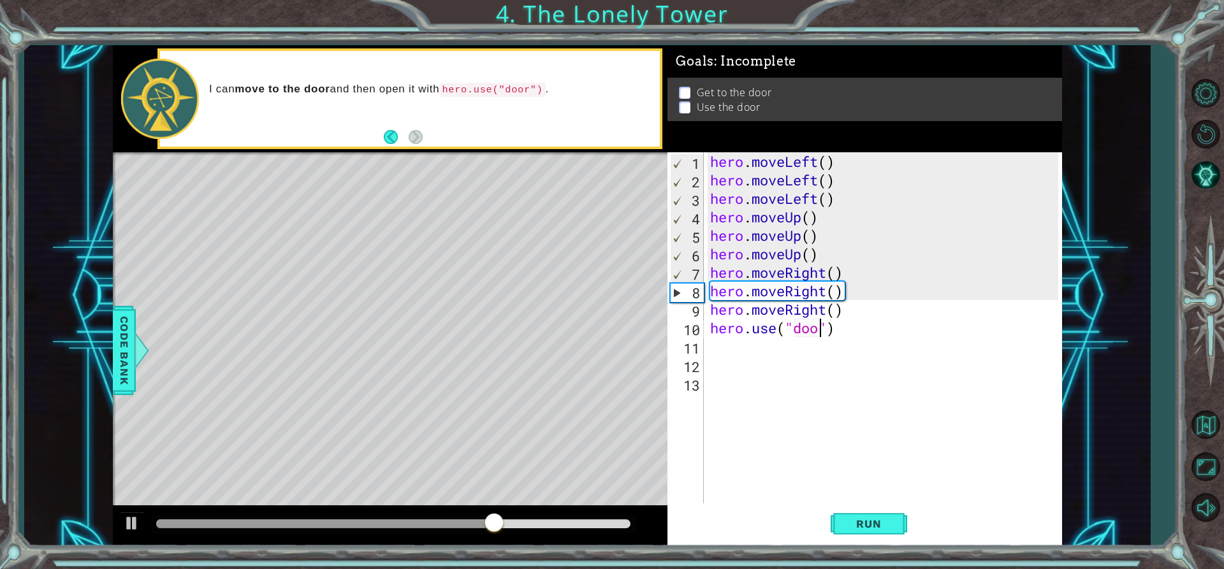
scroll to position [0, 6]
type textarea "hero.use("door")"
click at [889, 521] on span "Run" at bounding box center [868, 524] width 50 height 13
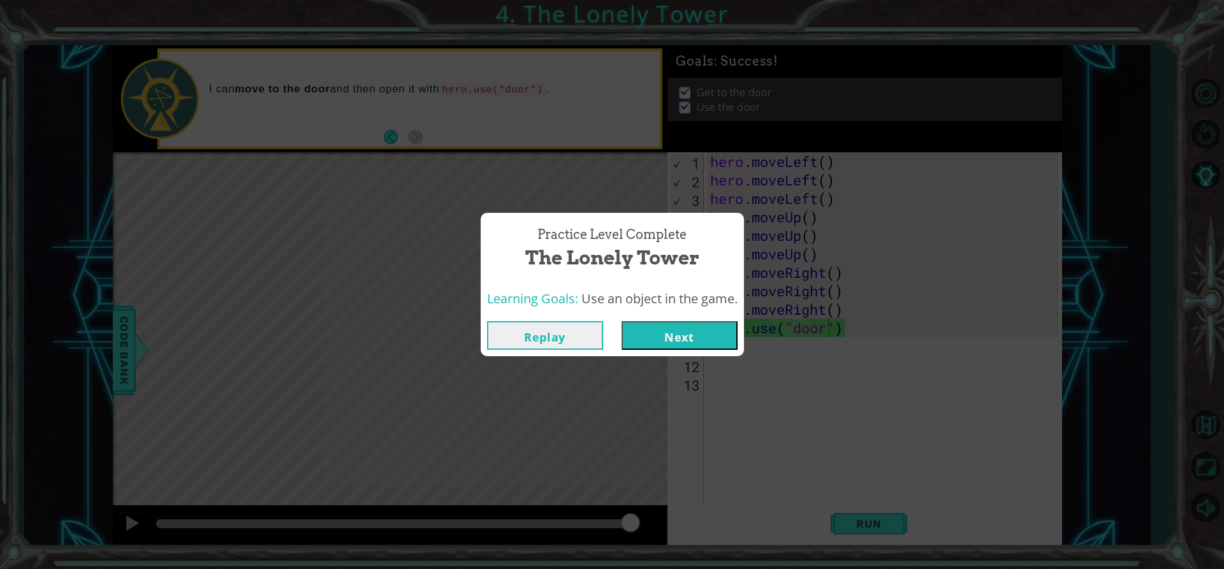
click at [674, 333] on button "Next" at bounding box center [680, 335] width 116 height 29
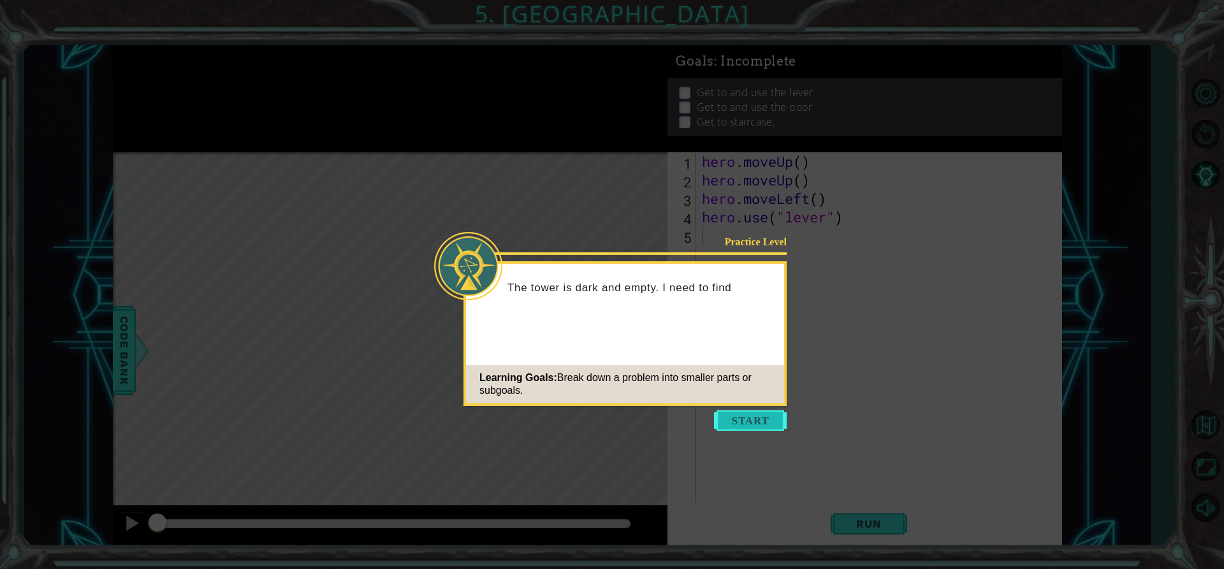
click at [734, 417] on button "Start" at bounding box center [750, 421] width 73 height 20
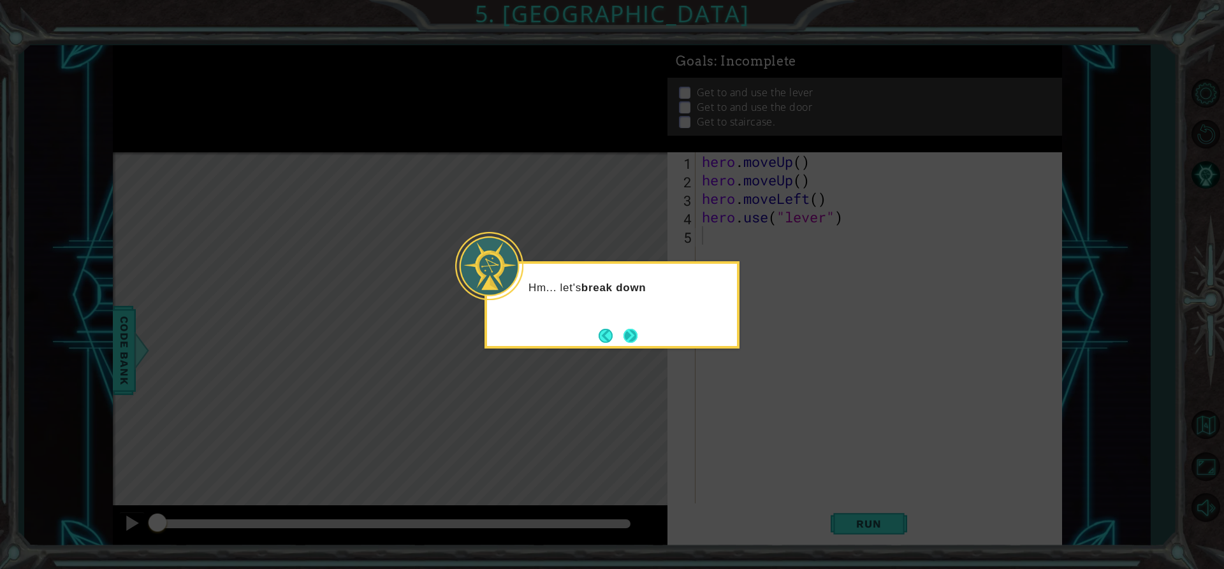
click at [624, 331] on button "Next" at bounding box center [630, 336] width 14 height 14
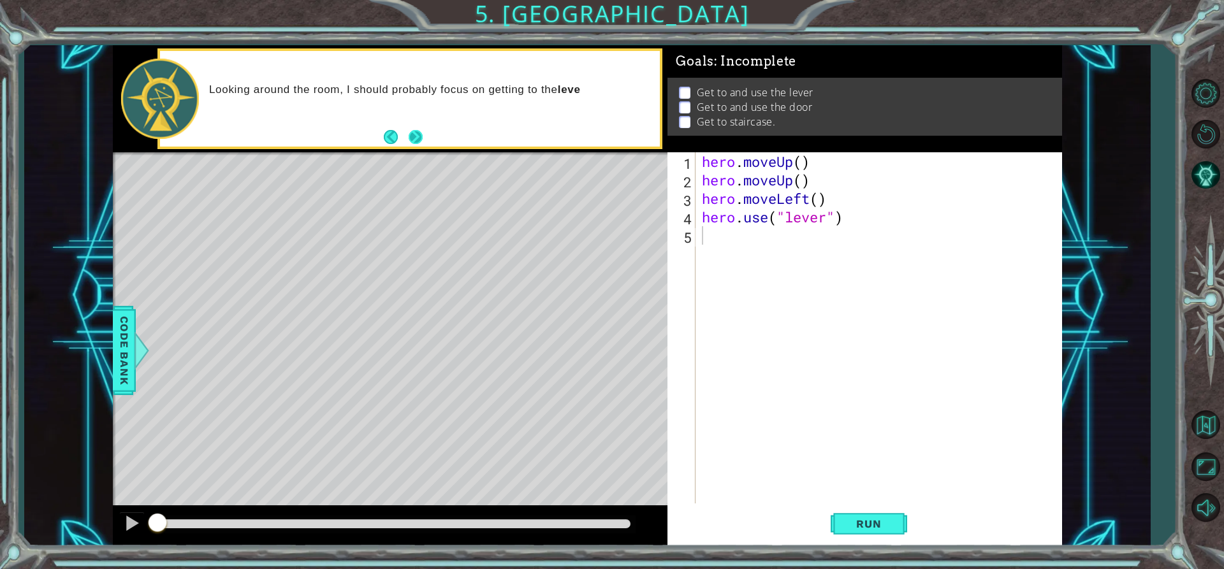
click at [417, 142] on button "Next" at bounding box center [416, 137] width 14 height 14
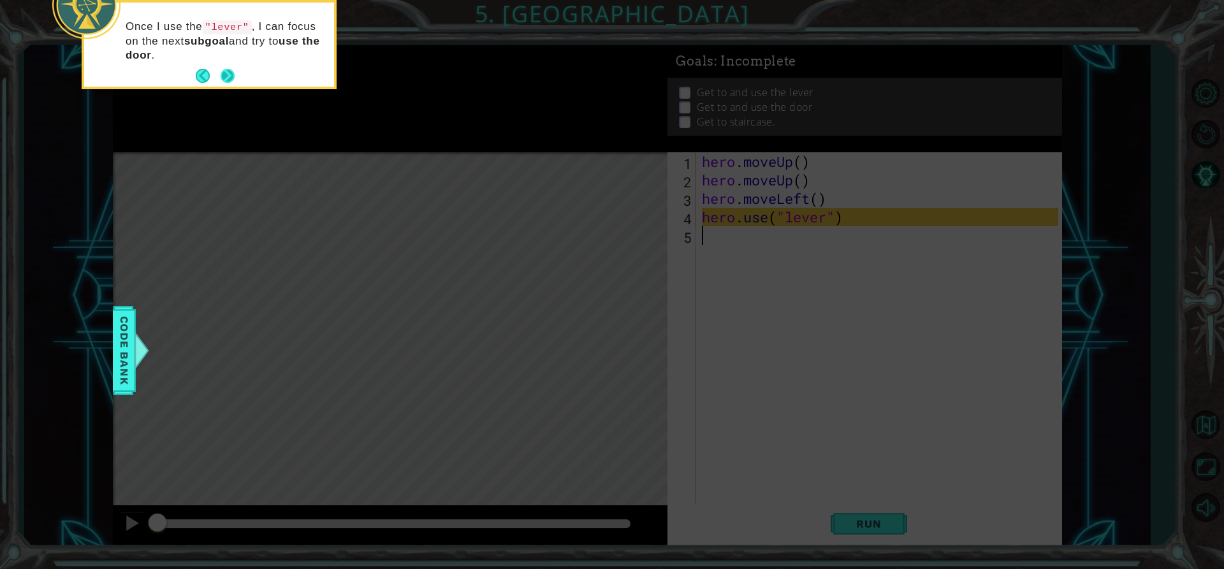
click at [235, 74] on div "Once I use the "lever" , I can focus on the next subgoal and try to use the doo…" at bounding box center [209, 47] width 250 height 79
click at [233, 73] on button "Next" at bounding box center [228, 76] width 14 height 14
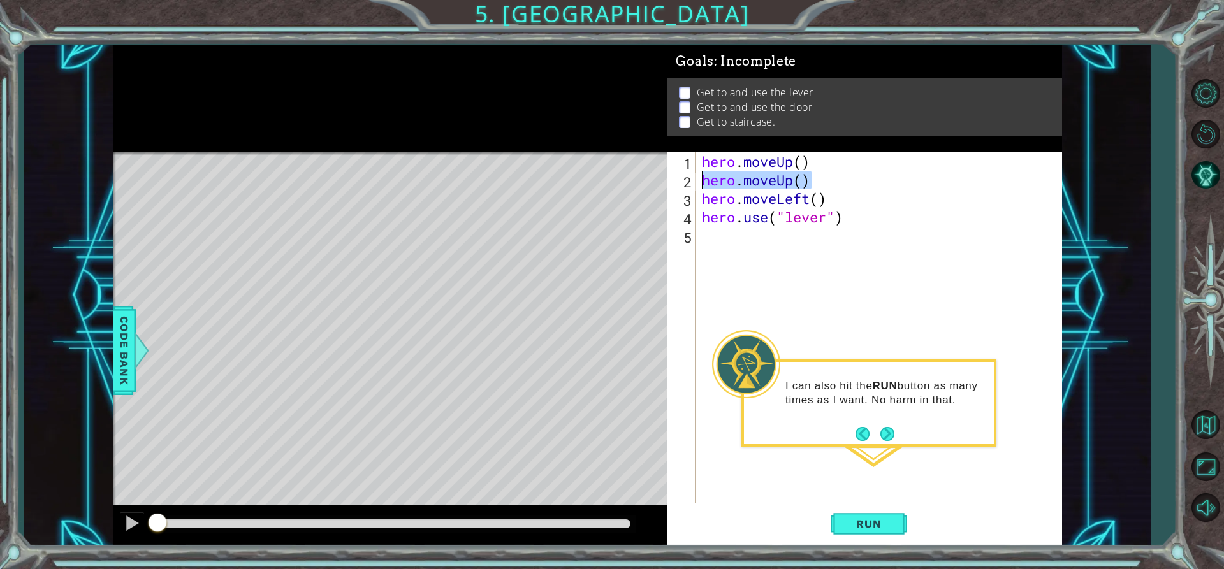
drag, startPoint x: 814, startPoint y: 178, endPoint x: 704, endPoint y: 176, distance: 109.7
click at [703, 177] on div "hero . moveUp ( ) hero . moveUp ( ) hero . moveLeft ( ) hero . use ( "lever" )" at bounding box center [881, 346] width 365 height 388
type textarea "hero.moveUp()"
click at [718, 181] on div "hero . moveUp ( ) hero . moveLeft ( ) hero . use ( "lever" )" at bounding box center [881, 346] width 365 height 388
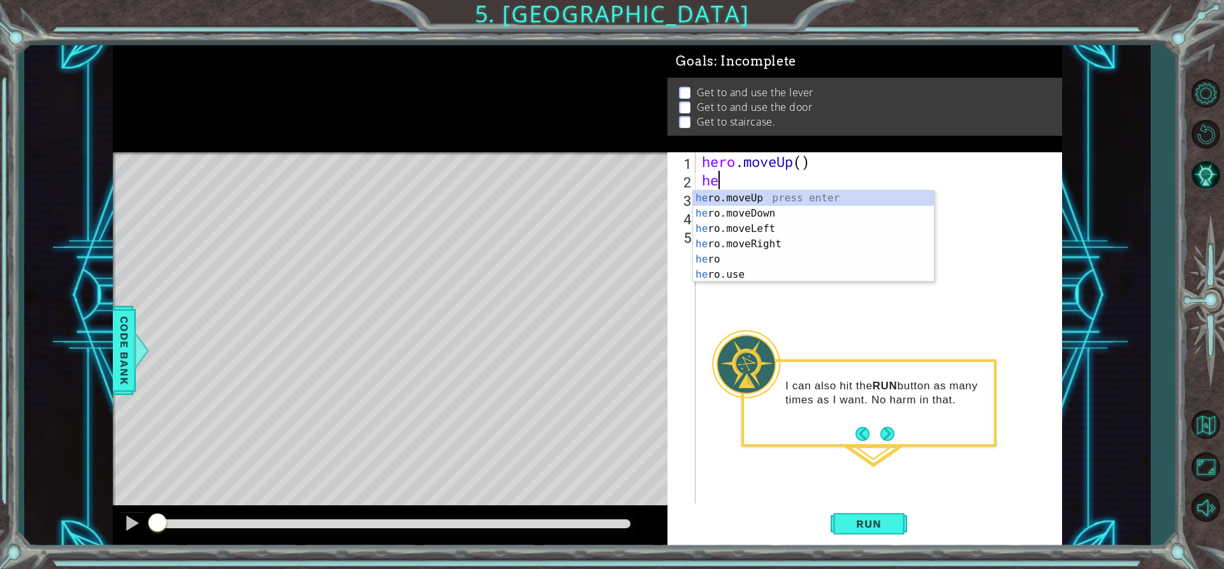
scroll to position [0, 1]
type textarea "hero"
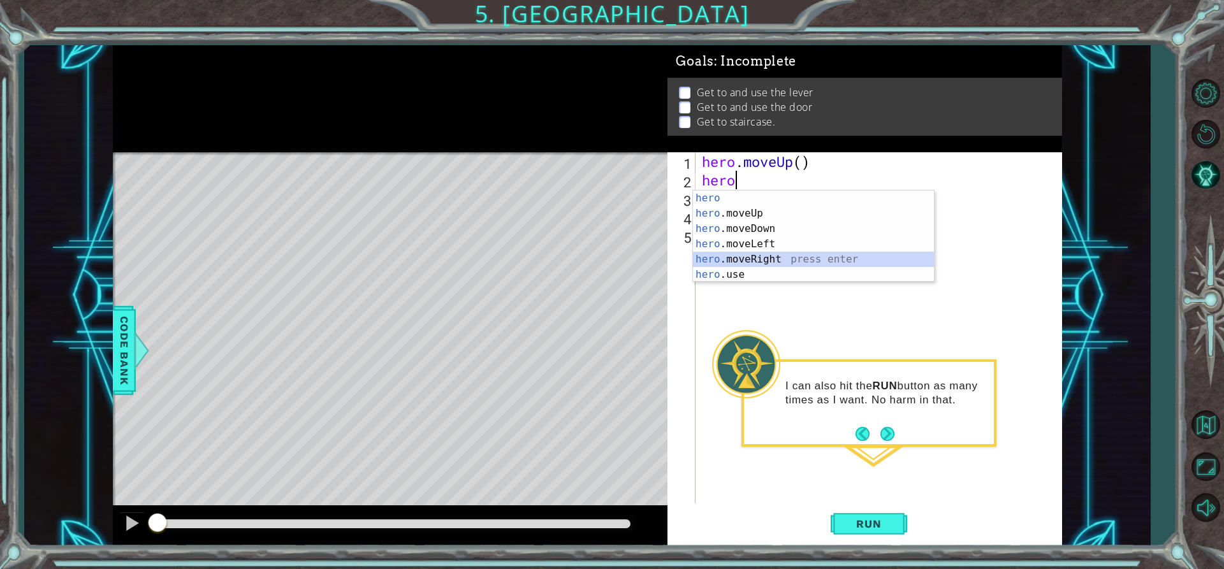
click at [701, 253] on div "hero press enter hero .moveUp press enter hero .moveDown press enter hero .move…" at bounding box center [813, 252] width 241 height 122
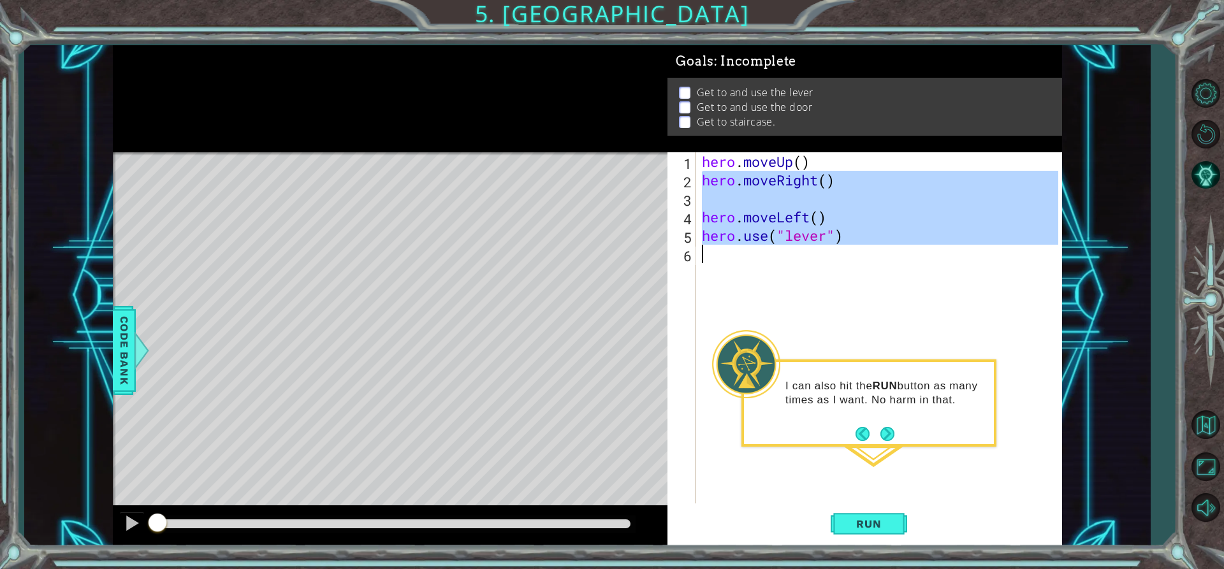
drag, startPoint x: 699, startPoint y: 176, endPoint x: 838, endPoint y: 264, distance: 163.9
click at [838, 264] on div "hero . moveUp ( ) hero . moveRight ( ) hero . moveLeft ( ) hero . use ( "lever"…" at bounding box center [881, 346] width 365 height 388
type textarea "hero.use("lever")"
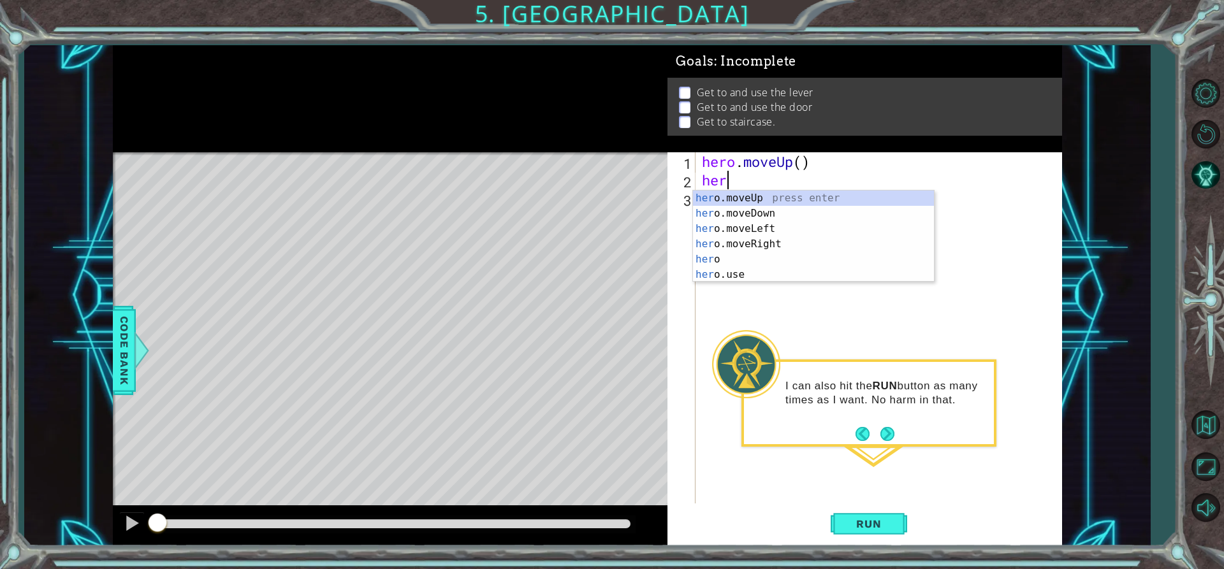
scroll to position [0, 1]
type textarea "hero"
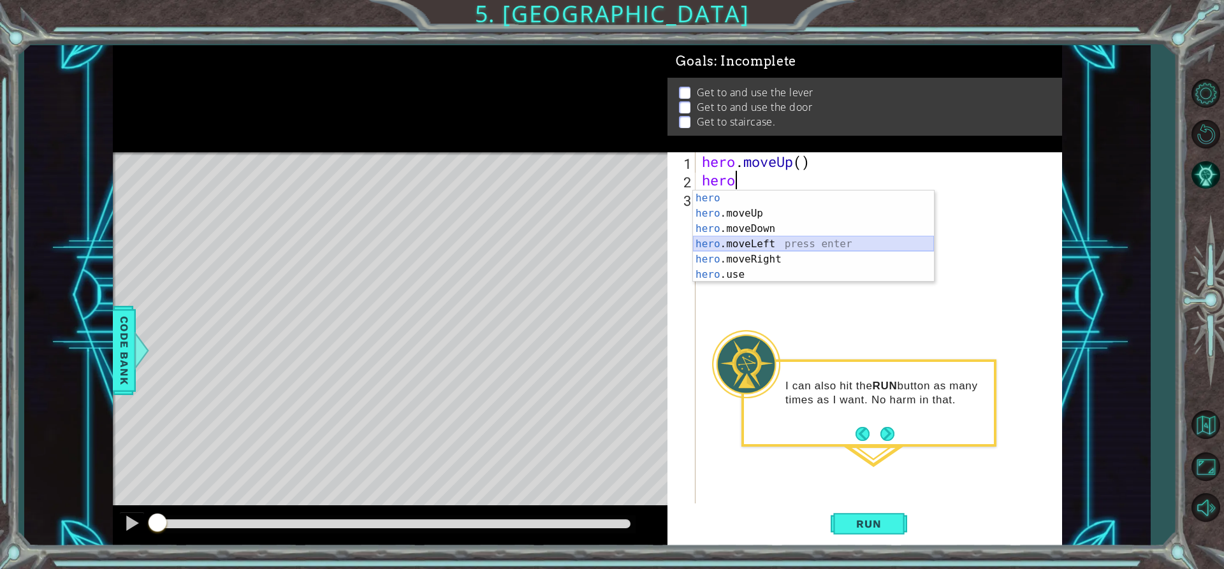
click at [746, 239] on div "hero press enter hero .moveUp press enter hero .moveDown press enter hero .move…" at bounding box center [813, 252] width 241 height 122
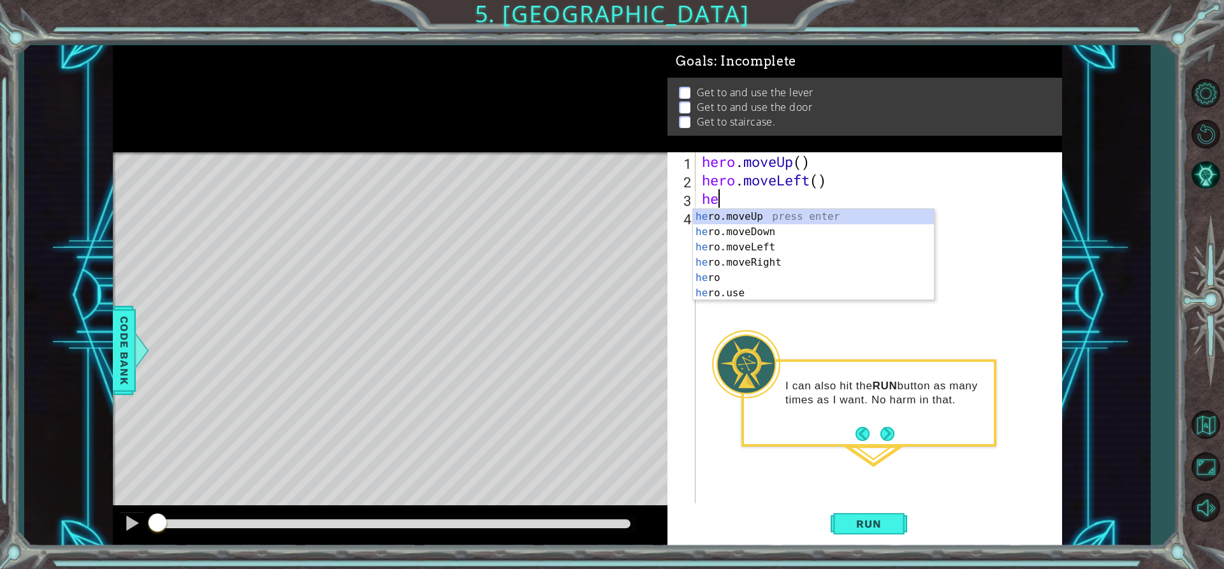
scroll to position [0, 0]
type textarea "h"
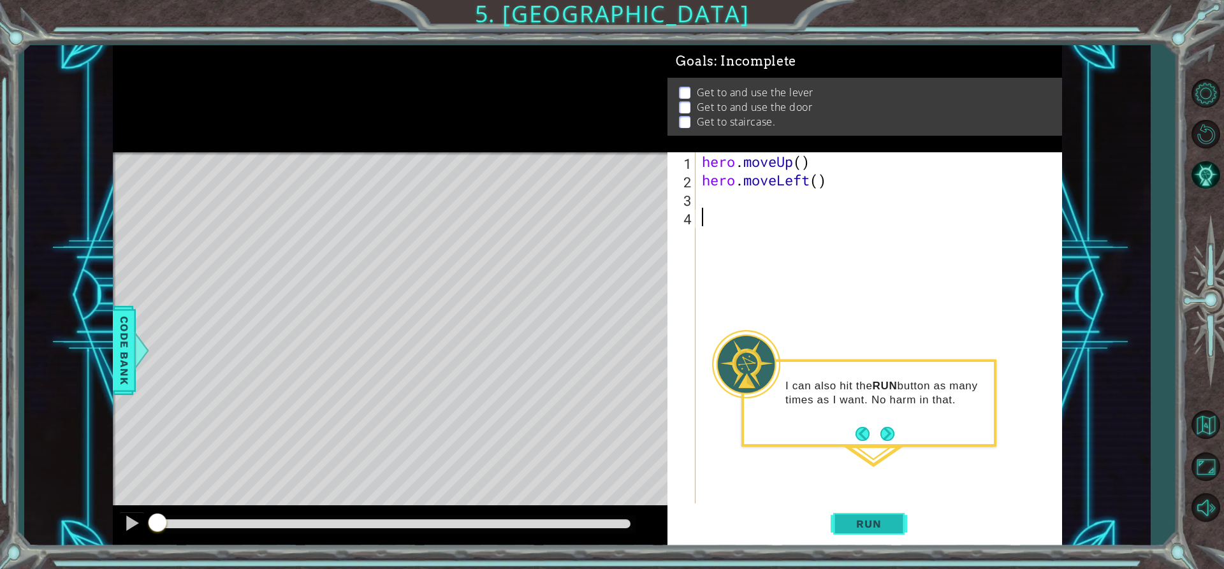
drag, startPoint x: 854, startPoint y: 484, endPoint x: 881, endPoint y: 532, distance: 55.7
click at [881, 532] on div "1 2 3 4 hero . moveUp ( ) hero . moveLeft ( ) ההההההההההההההההההההההההההההההההה…" at bounding box center [864, 349] width 395 height 394
click at [882, 531] on button "Run" at bounding box center [869, 524] width 76 height 40
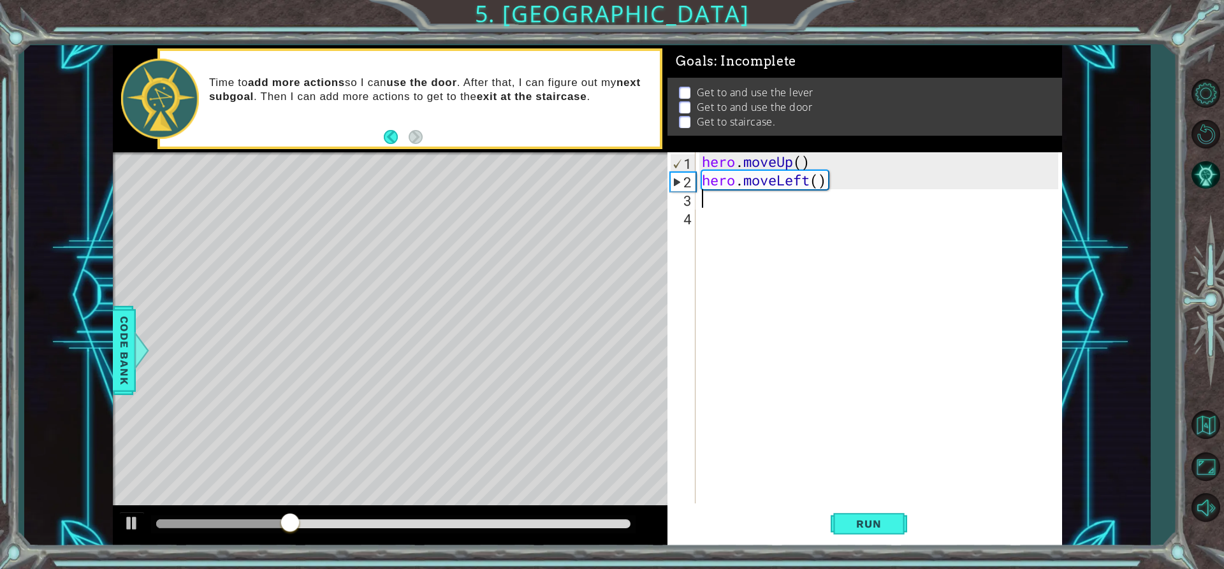
click at [708, 206] on div "hero . moveUp ( ) hero . moveLeft ( )" at bounding box center [881, 346] width 365 height 388
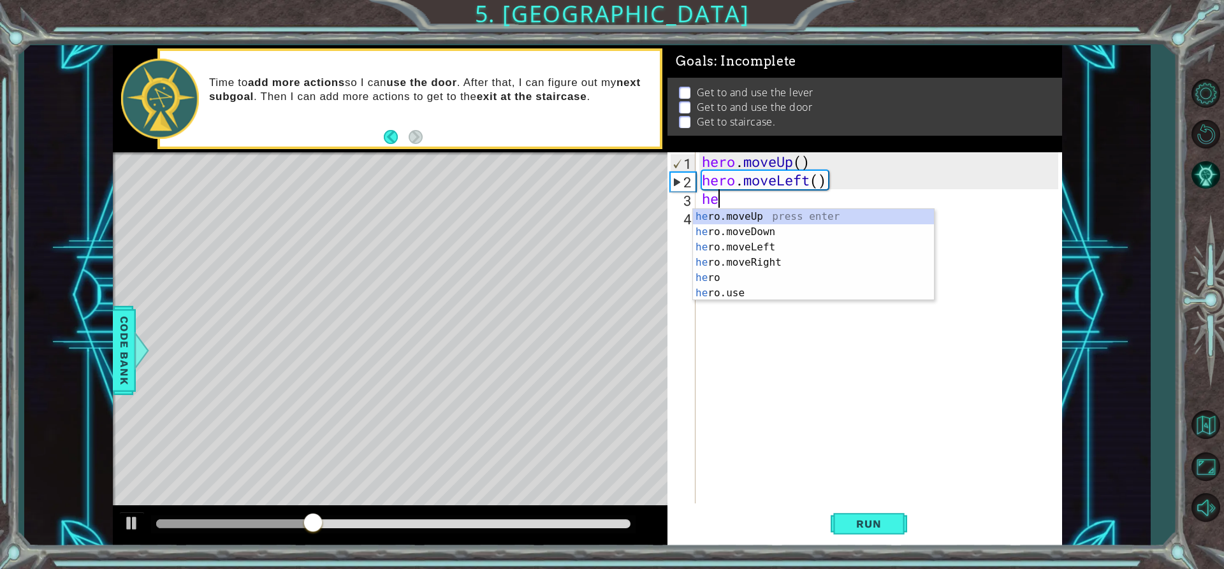
scroll to position [0, 1]
type textarea "hero"
click at [708, 226] on div "hero press enter hero .moveUp press enter hero .moveDown press enter hero .move…" at bounding box center [813, 270] width 241 height 122
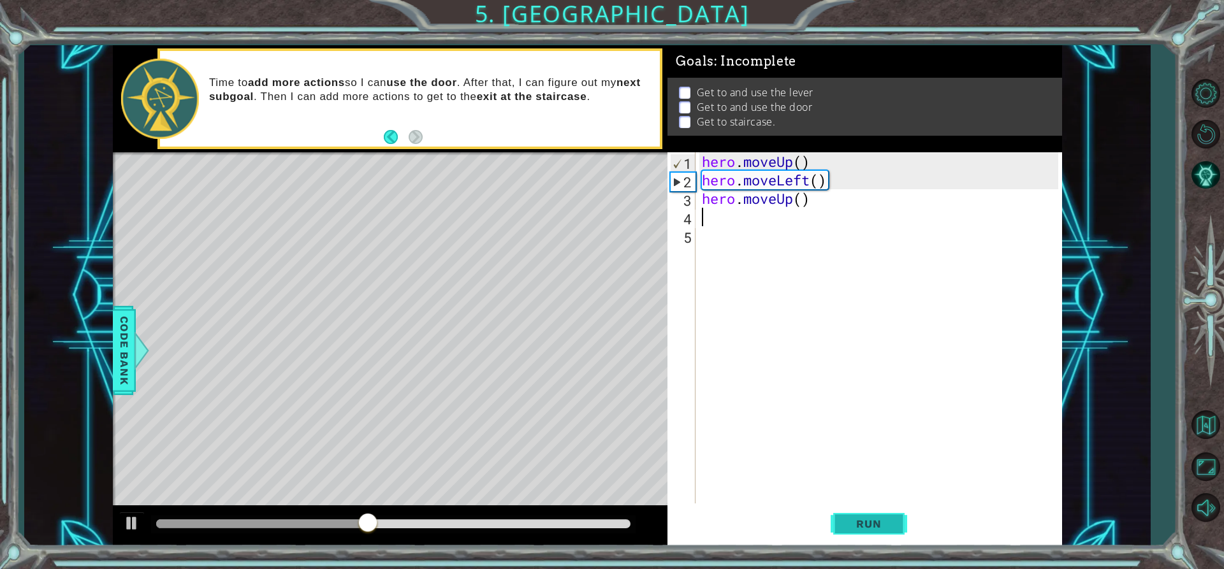
click at [901, 522] on button "Run" at bounding box center [869, 524] width 76 height 40
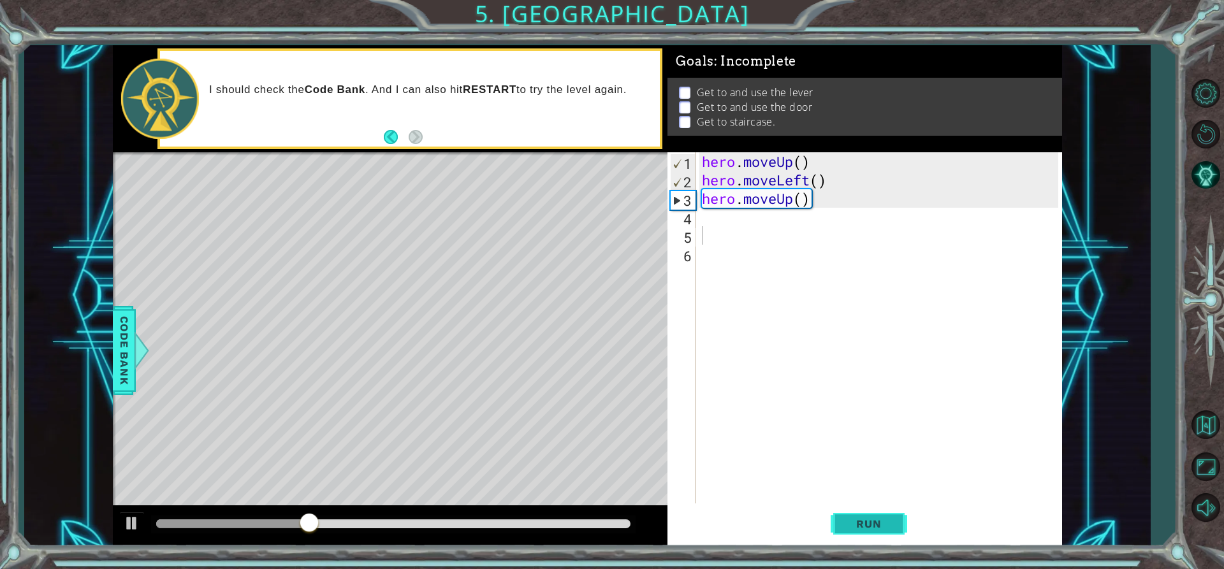
drag, startPoint x: 877, startPoint y: 521, endPoint x: 872, endPoint y: 532, distance: 11.1
click at [875, 527] on span "Run" at bounding box center [868, 524] width 50 height 13
click at [710, 220] on div "hero . moveUp ( ) hero . moveLeft ( ) hero . moveUp ( )" at bounding box center [881, 346] width 365 height 388
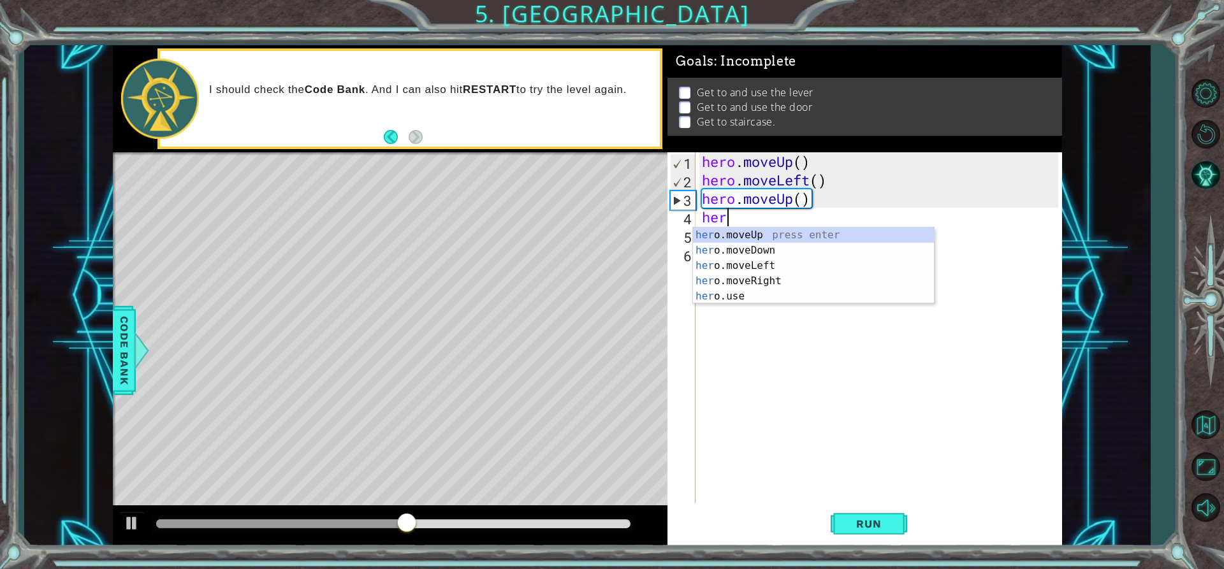
scroll to position [0, 1]
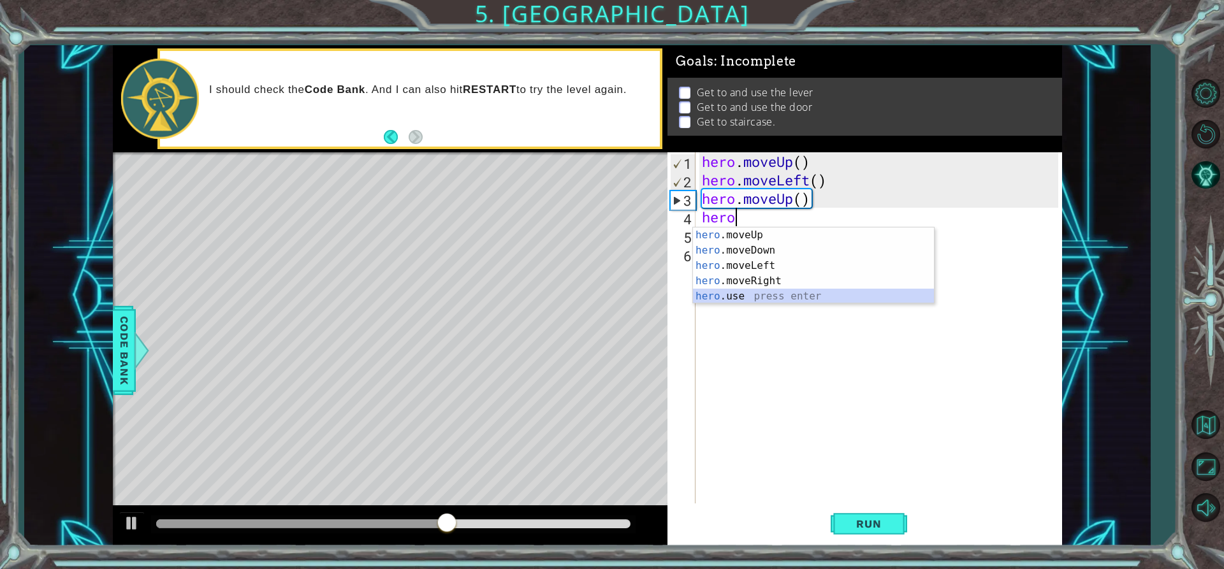
click at [707, 291] on div "hero .moveUp press enter hero .moveDown press enter hero .moveLeft press enter …" at bounding box center [813, 281] width 241 height 107
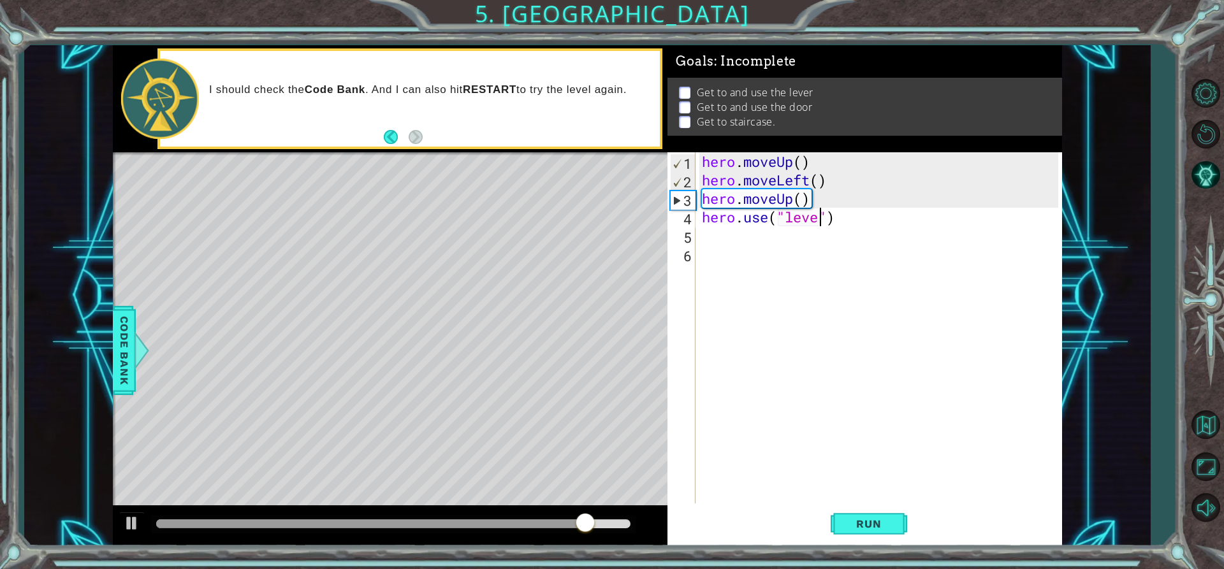
scroll to position [0, 6]
type textarea "hero.use("lever")"
drag, startPoint x: 870, startPoint y: 521, endPoint x: 877, endPoint y: 520, distance: 7.1
click at [877, 520] on span "Run" at bounding box center [868, 524] width 50 height 13
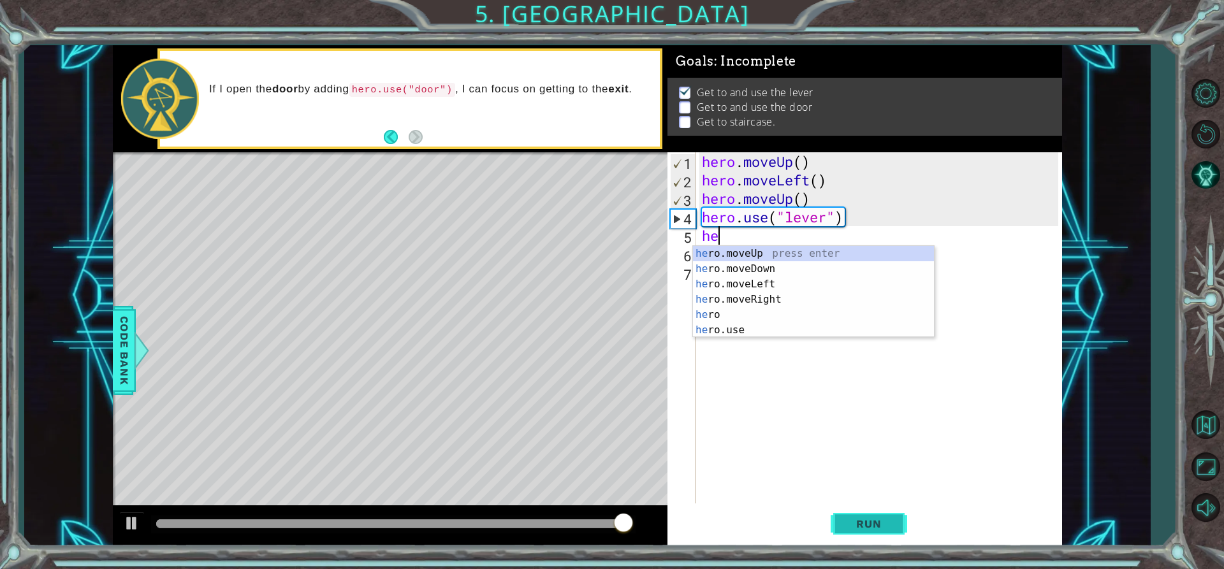
scroll to position [0, 1]
type textarea "hero"
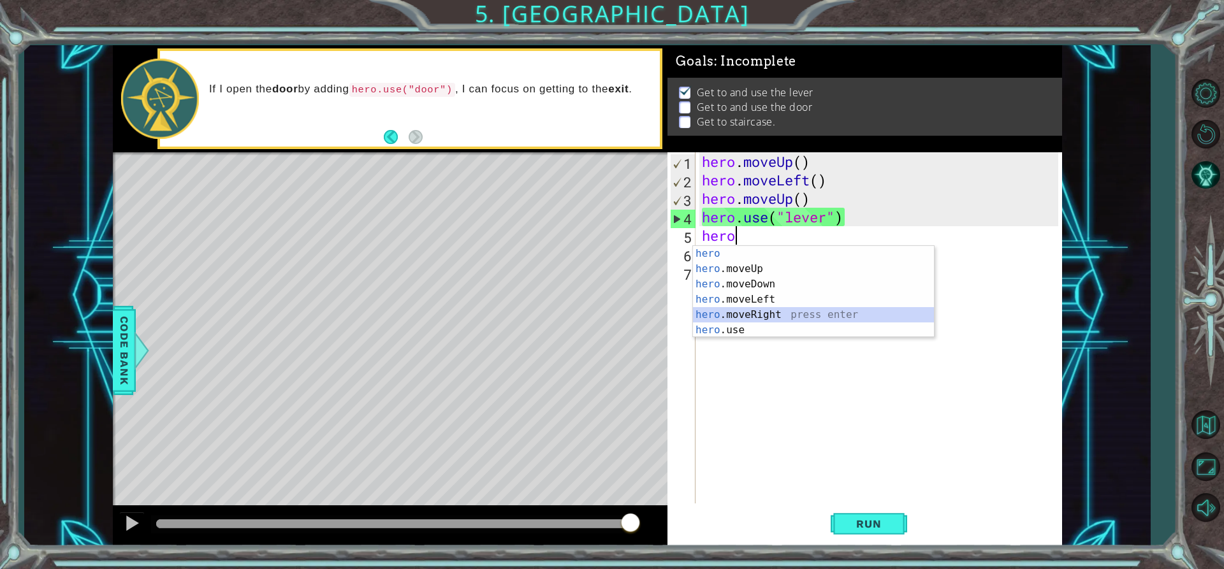
click at [764, 314] on div "hero press enter hero .moveUp press enter hero .moveDown press enter hero .move…" at bounding box center [813, 307] width 241 height 122
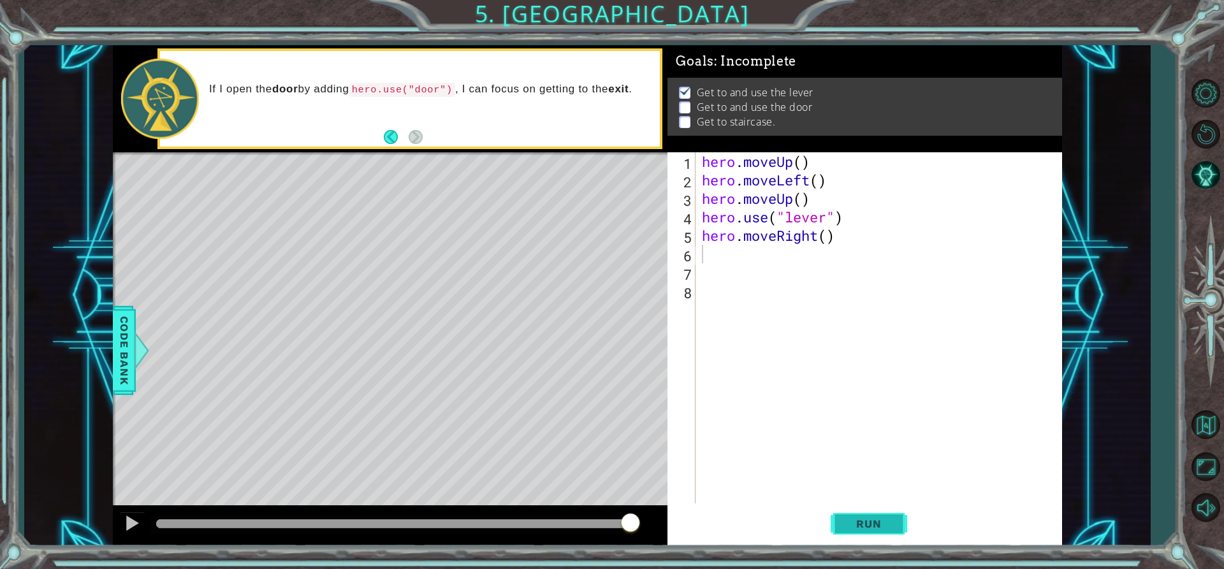
drag, startPoint x: 882, startPoint y: 517, endPoint x: 889, endPoint y: 514, distance: 8.1
click at [884, 516] on button "Run" at bounding box center [869, 524] width 76 height 40
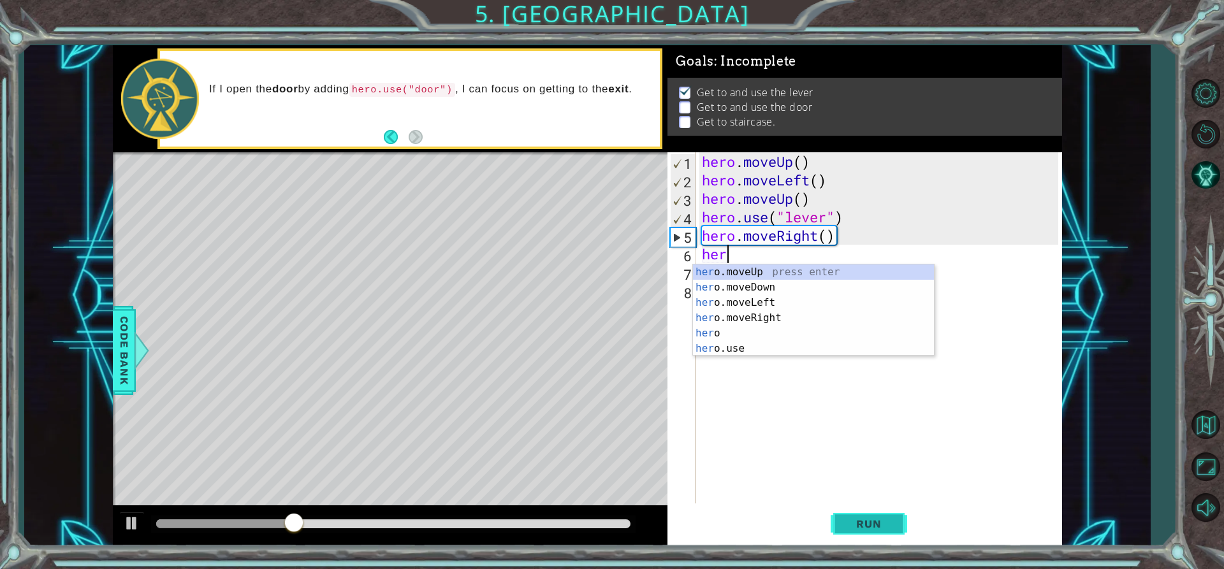
scroll to position [0, 1]
type textarea "hero"
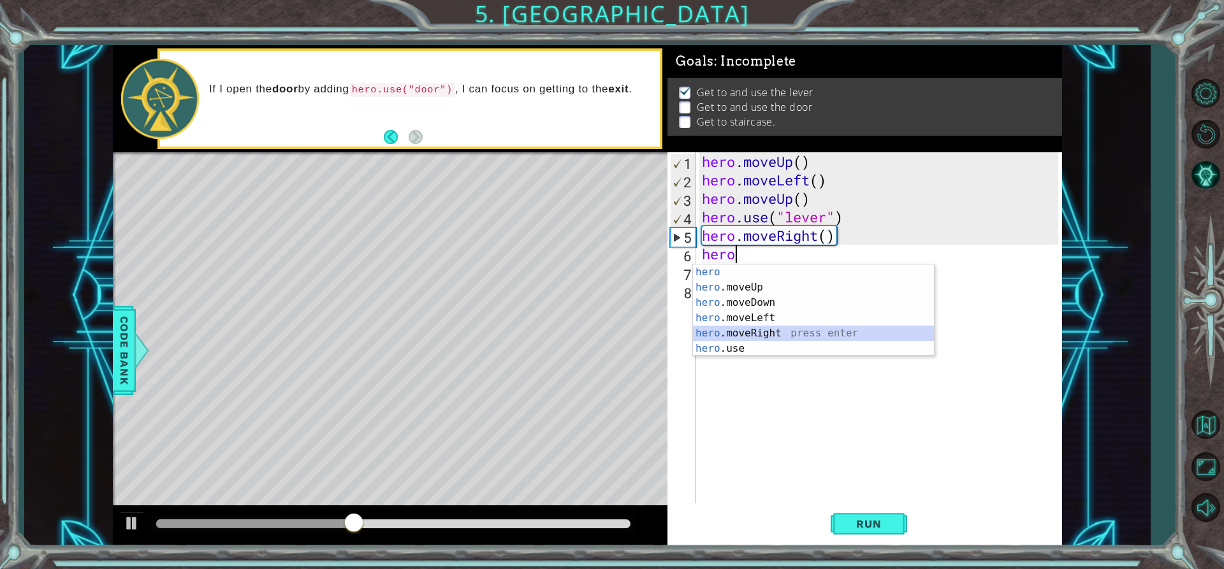
click at [751, 326] on div "hero press enter hero .moveUp press enter hero .moveDown press enter hero .move…" at bounding box center [813, 326] width 241 height 122
